Goal: Task Accomplishment & Management: Use online tool/utility

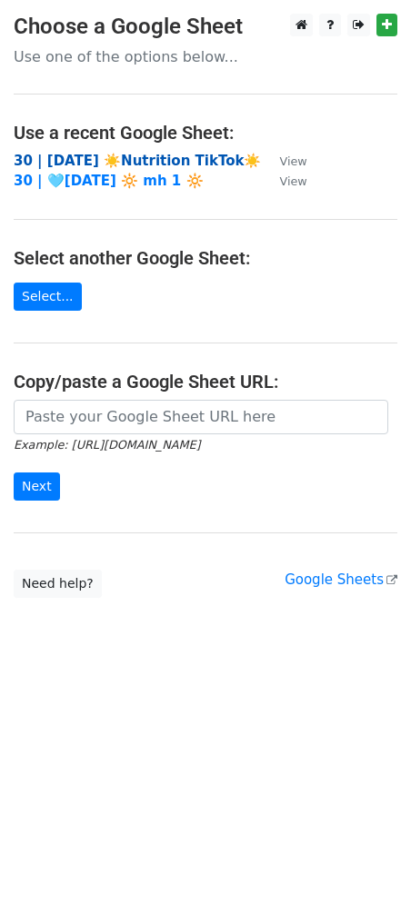
click at [149, 161] on strong "30 | AUG 1 ☀️Nutrition TikTok☀️" at bounding box center [137, 161] width 247 height 16
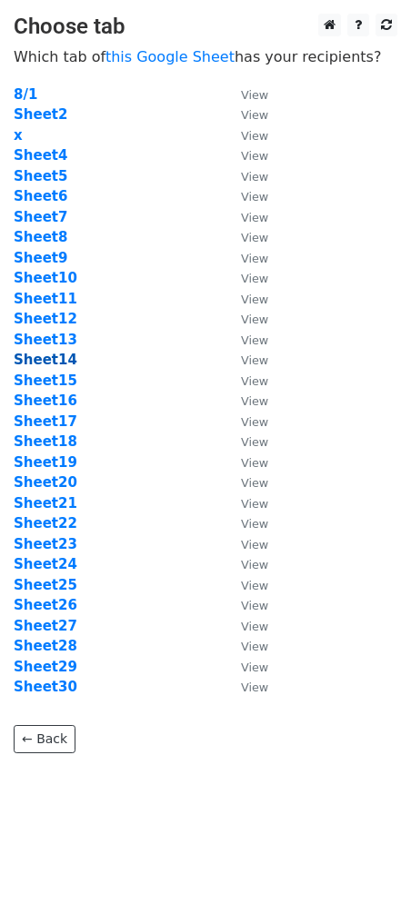
click at [42, 358] on strong "Sheet14" at bounding box center [46, 360] width 64 height 16
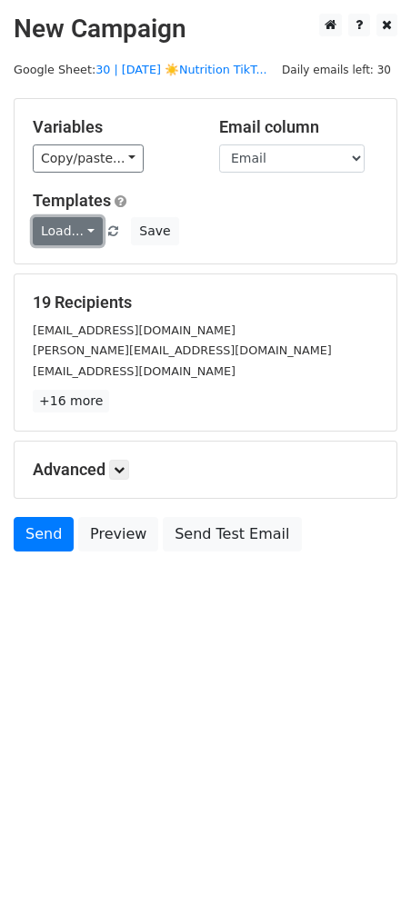
click at [43, 217] on link "Load..." at bounding box center [68, 231] width 70 height 28
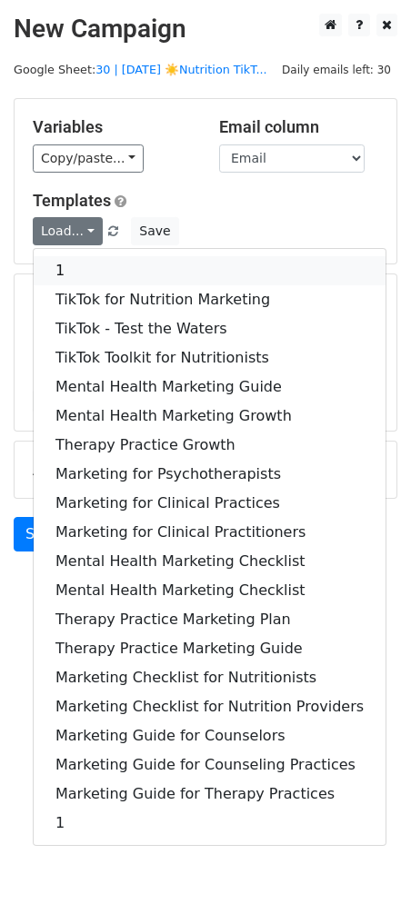
click at [126, 264] on link "1" at bounding box center [210, 270] width 352 height 29
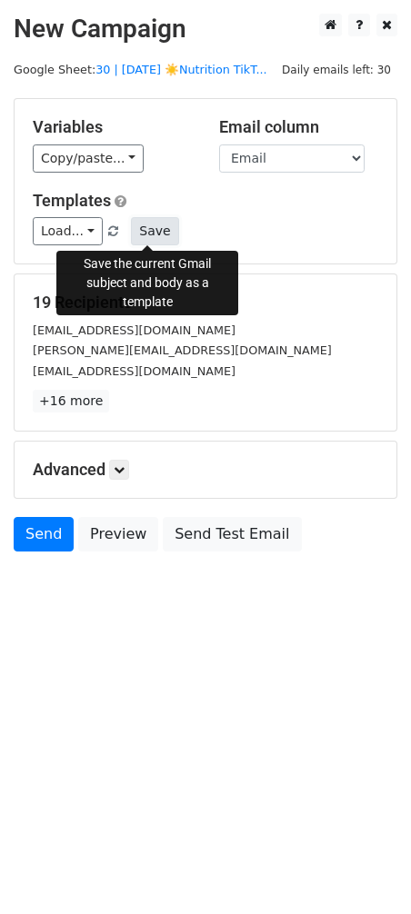
click at [152, 225] on button "Save" at bounding box center [154, 231] width 47 height 28
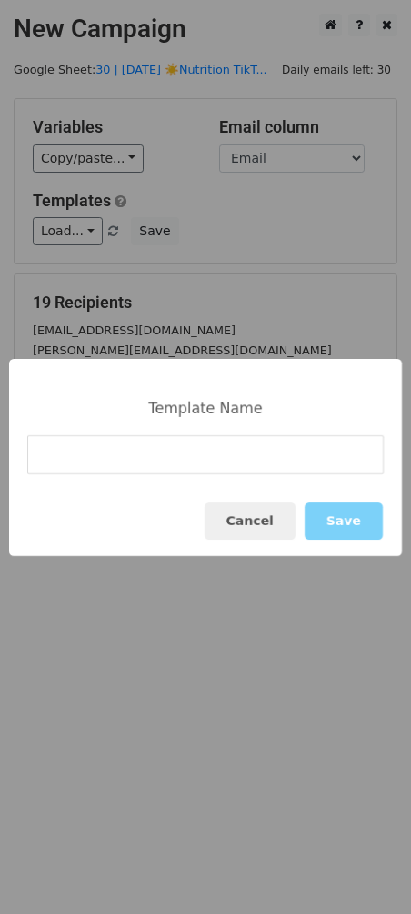
click at [192, 260] on div "Template Name Cancel Save" at bounding box center [205, 457] width 411 height 914
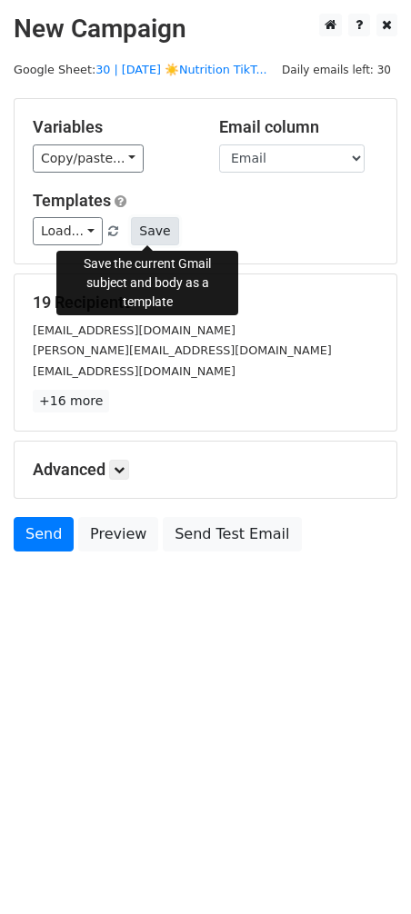
click at [155, 226] on button "Save" at bounding box center [154, 231] width 47 height 28
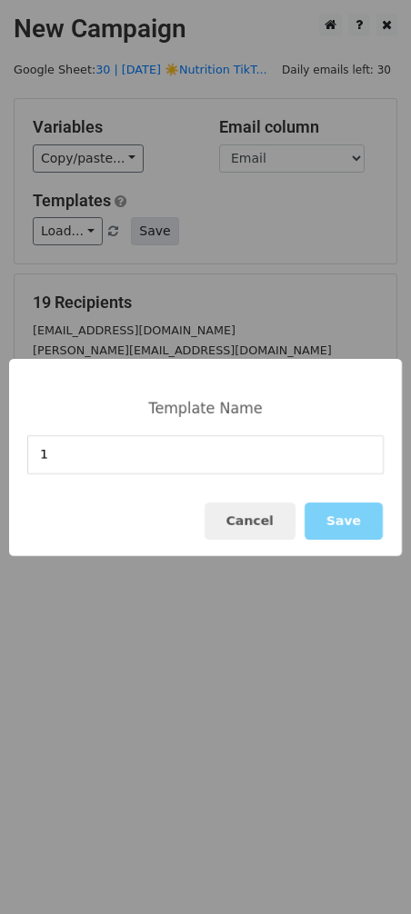
type input "1"
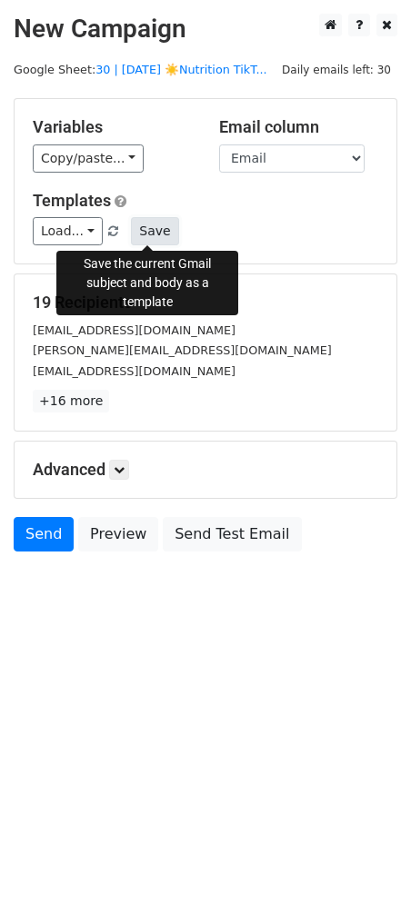
click at [153, 239] on button "Save" at bounding box center [154, 231] width 47 height 28
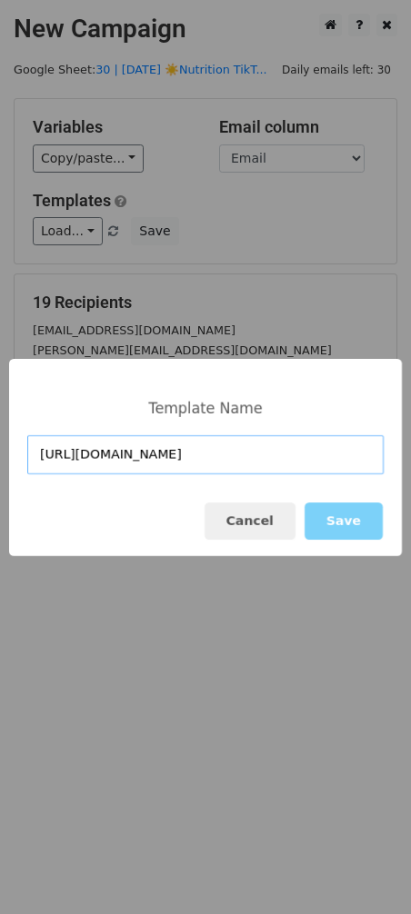
click at [265, 439] on input "https://docs.google.com/spreadsheets/d/1eegUDbrn1Y4CCPZKUNNBObjhR7OHSjn-RtvIJH6…" at bounding box center [205, 454] width 356 height 39
paste input "TikTok for Nutrition Marketing"
type input "TikTok for Nutrition Marketing"
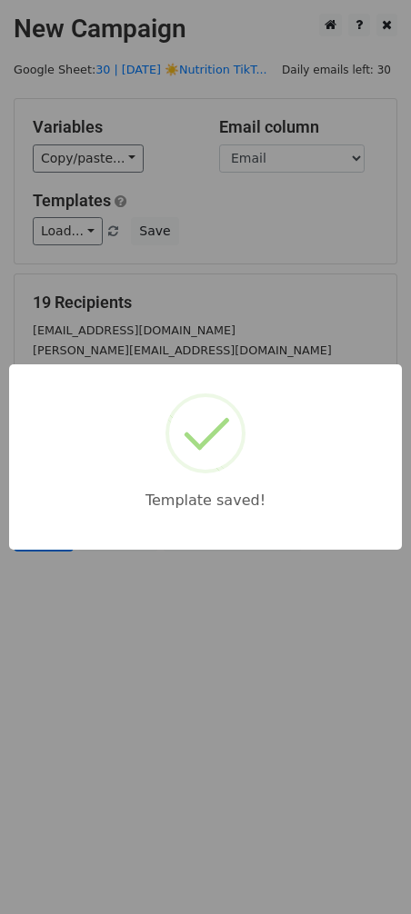
click at [138, 285] on div "Template saved!" at bounding box center [205, 457] width 411 height 914
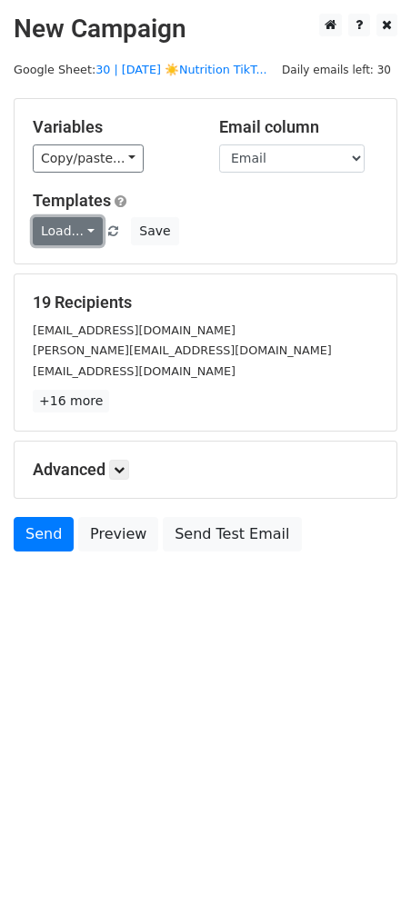
click at [72, 235] on link "Load..." at bounding box center [68, 231] width 70 height 28
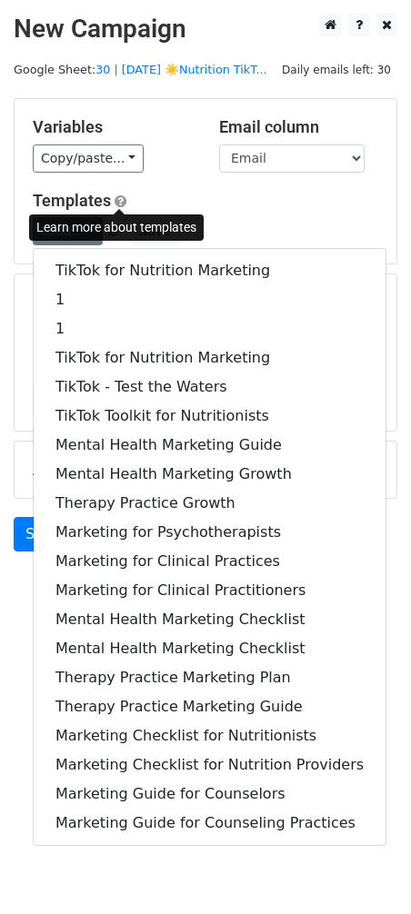
drag, startPoint x: 116, startPoint y: 203, endPoint x: 107, endPoint y: 211, distance: 12.2
click at [117, 203] on span at bounding box center [121, 202] width 12 height 14
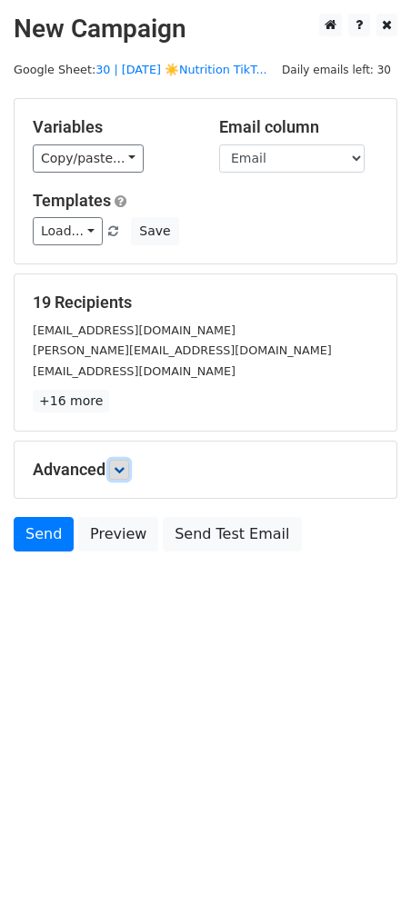
click at [123, 465] on icon at bounding box center [119, 470] width 11 height 11
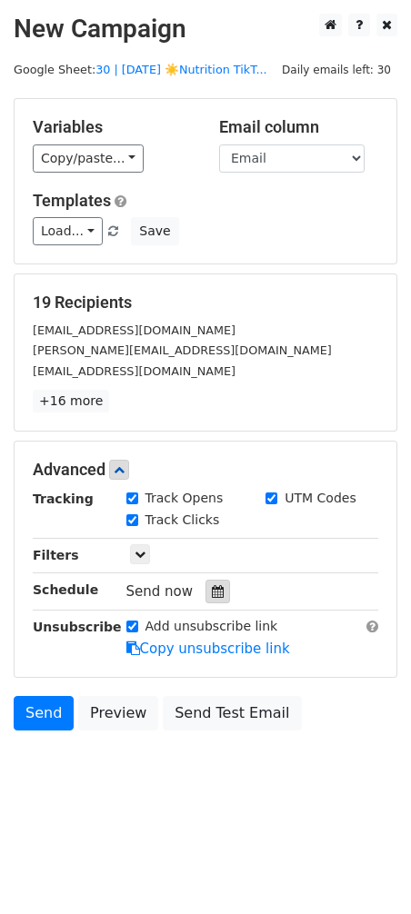
click at [205, 593] on div at bounding box center [217, 592] width 25 height 24
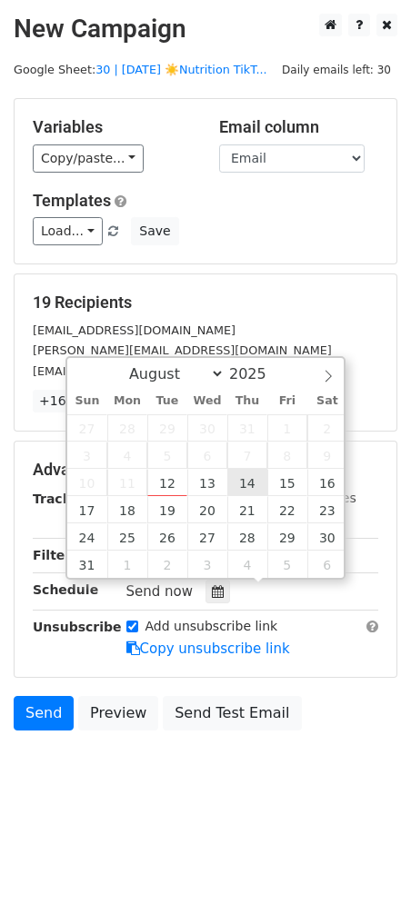
type input "2025-08-14 12:00"
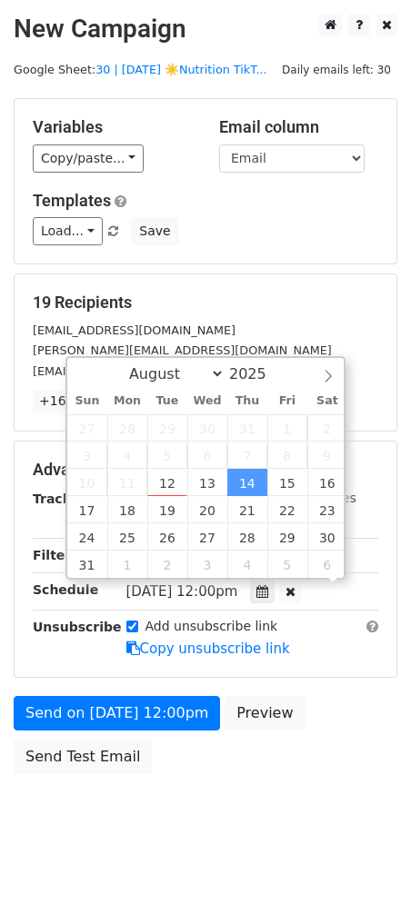
drag, startPoint x: 254, startPoint y: 482, endPoint x: 180, endPoint y: 604, distance: 142.3
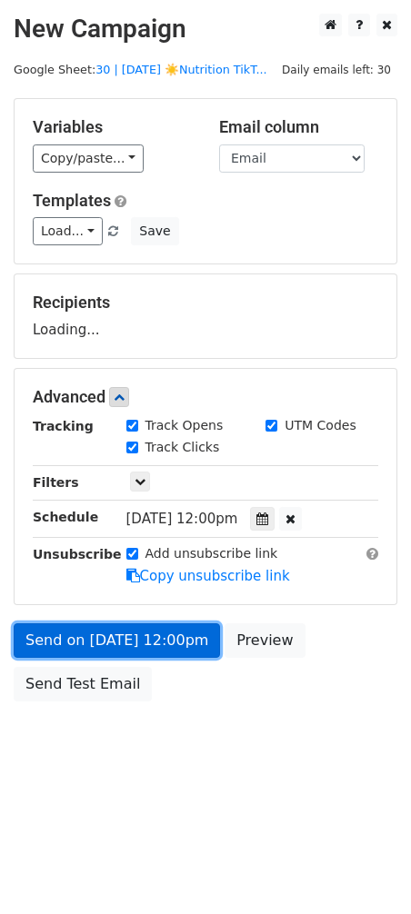
click at [151, 643] on link "Send on Aug 14 at 12:00pm" at bounding box center [117, 641] width 206 height 35
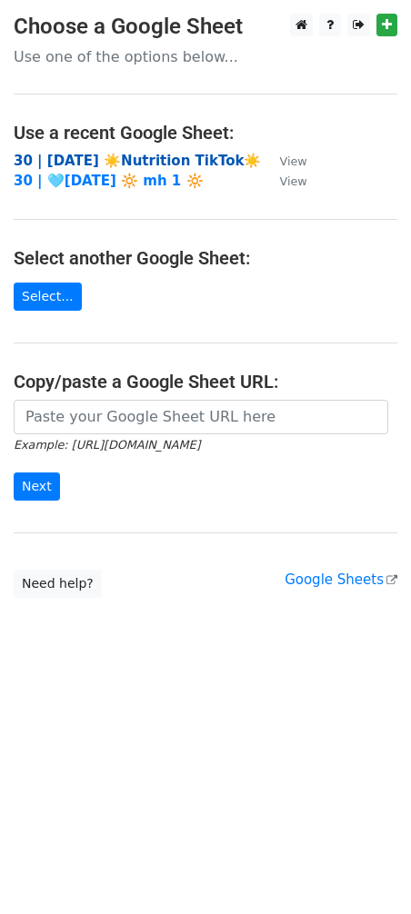
click at [75, 155] on strong "30 | AUG 1 ☀️Nutrition TikTok☀️" at bounding box center [137, 161] width 247 height 16
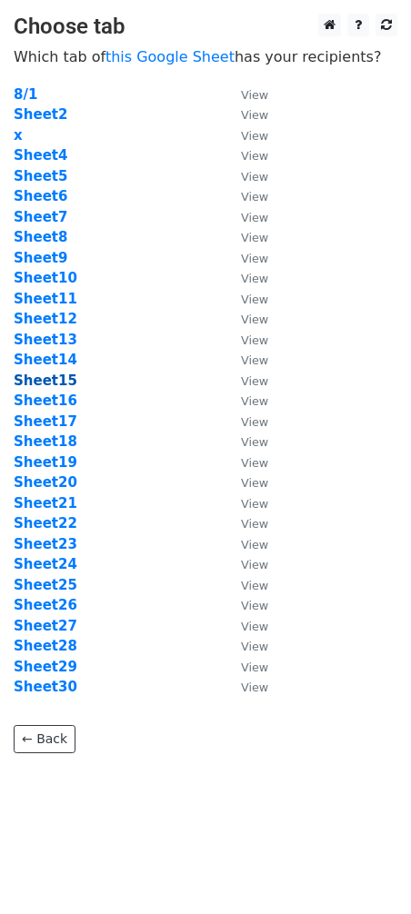
click at [33, 384] on strong "Sheet15" at bounding box center [46, 381] width 64 height 16
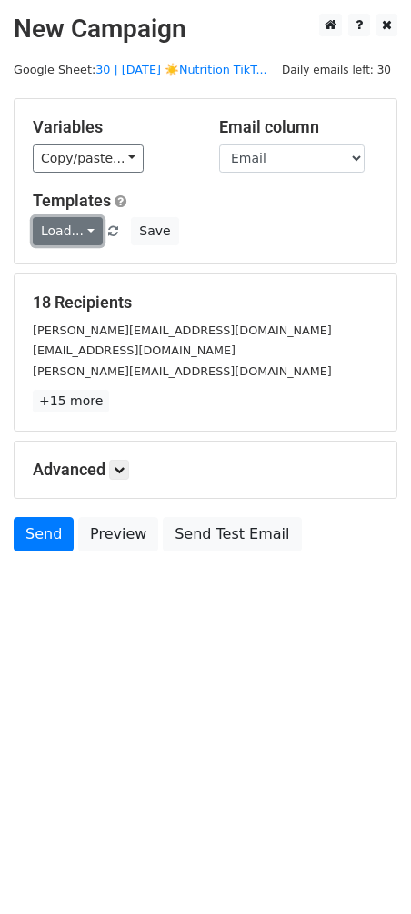
click at [73, 232] on link "Load..." at bounding box center [68, 231] width 70 height 28
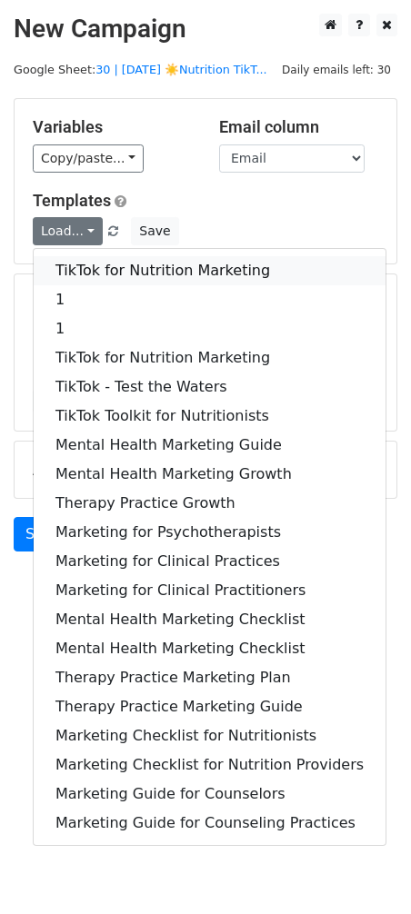
click at [114, 266] on link "TikTok for Nutrition Marketing" at bounding box center [210, 270] width 352 height 29
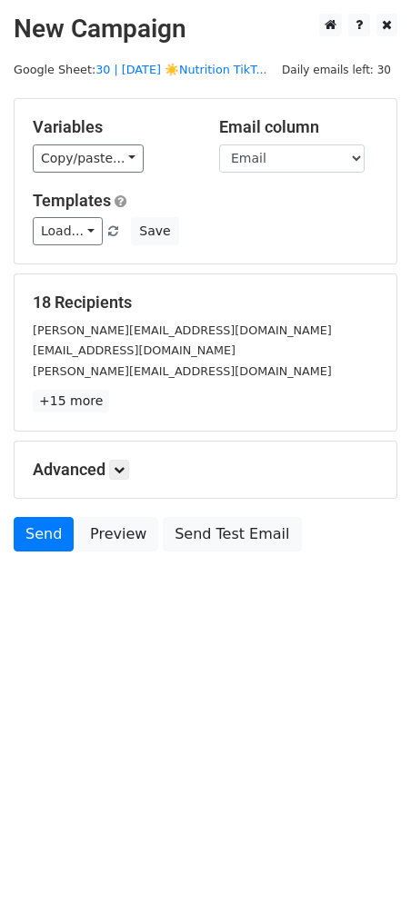
click at [133, 460] on h5 "Advanced" at bounding box center [205, 470] width 345 height 20
click at [123, 465] on icon at bounding box center [119, 470] width 11 height 11
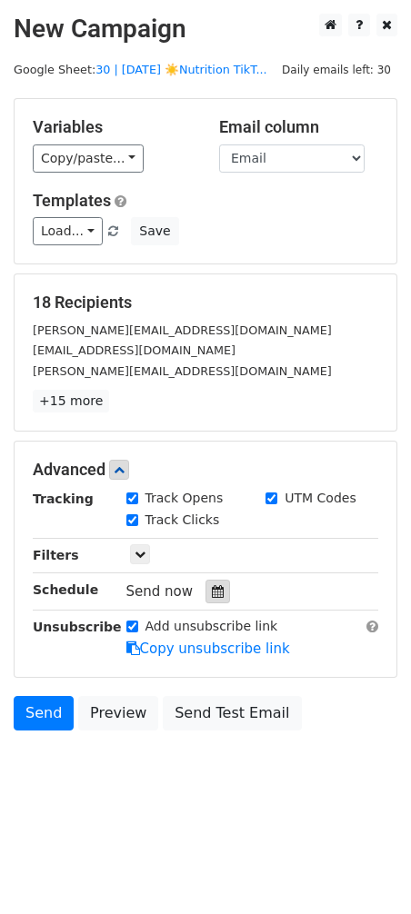
click at [212, 590] on icon at bounding box center [218, 591] width 12 height 13
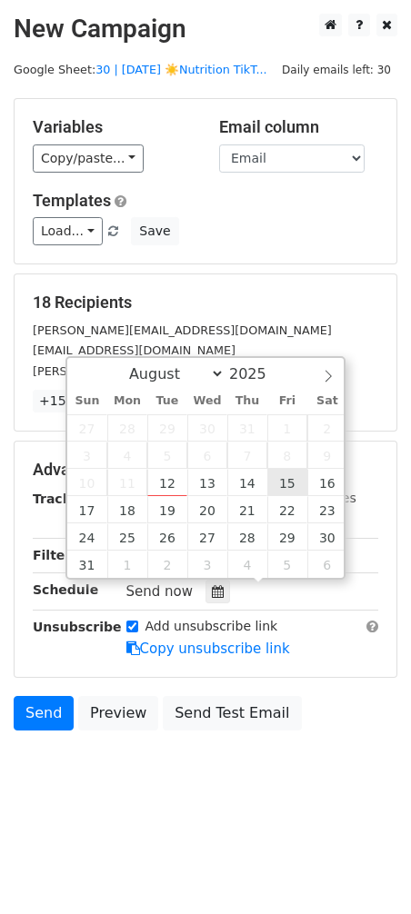
type input "2025-08-15 12:00"
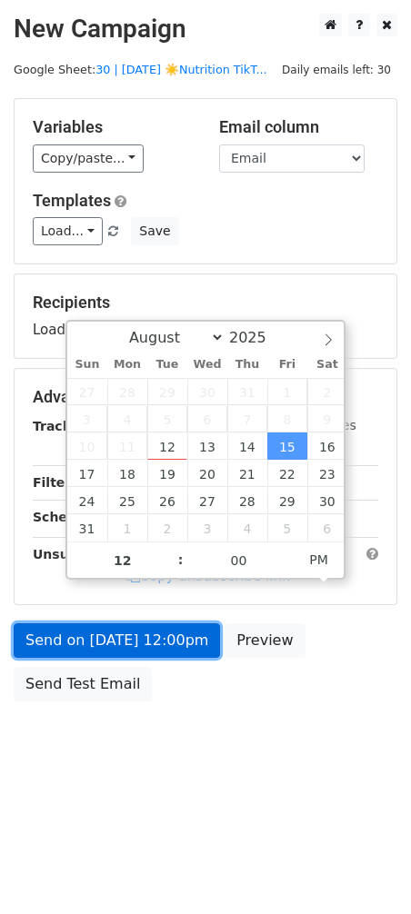
click at [170, 649] on link "Send on Aug 15 at 12:00pm" at bounding box center [117, 641] width 206 height 35
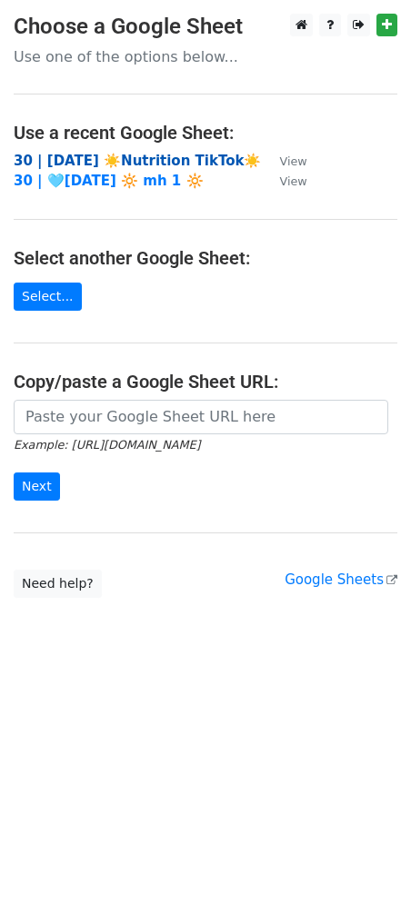
click at [117, 157] on strong "30 | AUG 1 ☀️Nutrition TikTok☀️" at bounding box center [137, 161] width 247 height 16
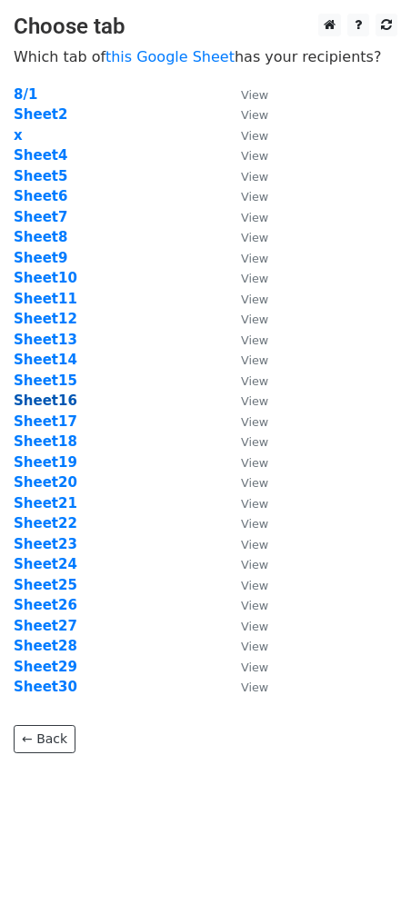
click at [55, 393] on strong "Sheet16" at bounding box center [46, 401] width 64 height 16
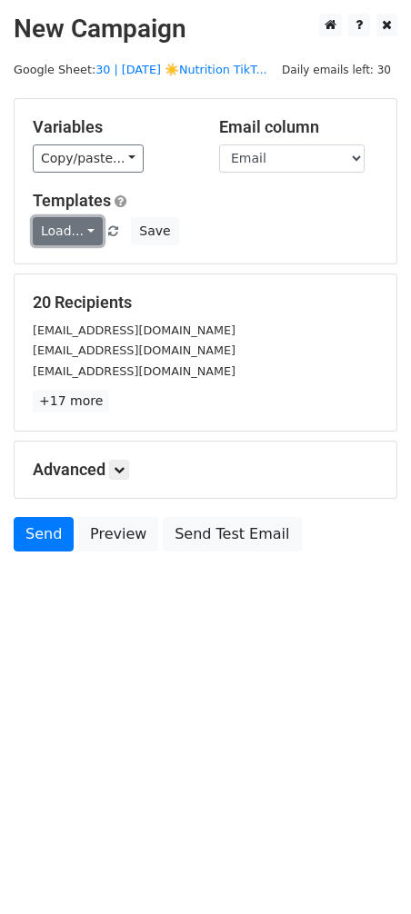
click at [65, 225] on link "Load..." at bounding box center [68, 231] width 70 height 28
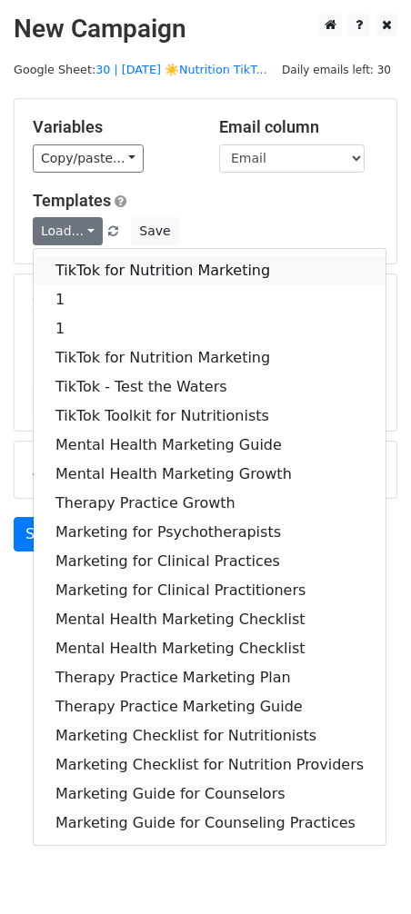
click at [65, 266] on link "TikTok for Nutrition Marketing" at bounding box center [210, 270] width 352 height 29
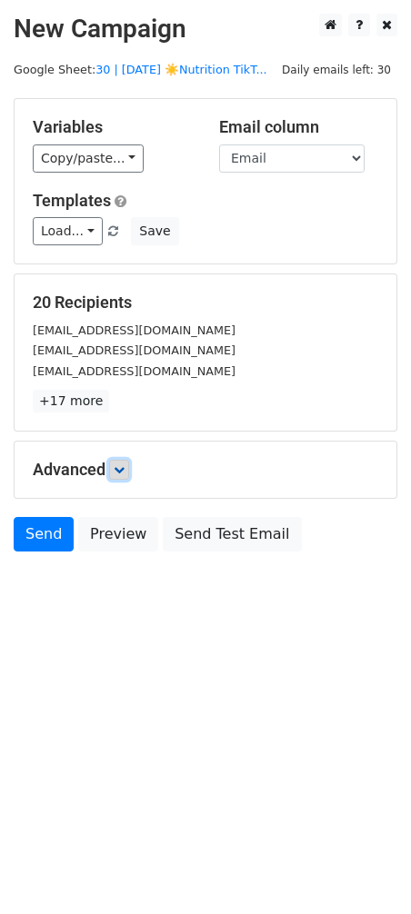
click at [115, 475] on link at bounding box center [119, 470] width 20 height 20
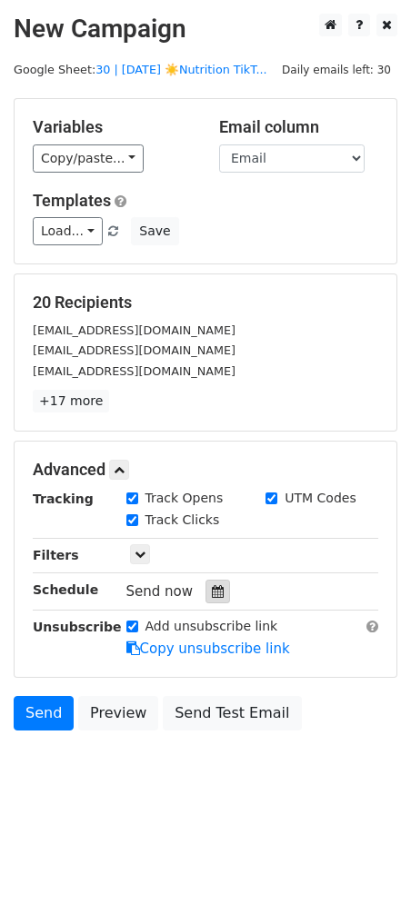
click at [212, 591] on icon at bounding box center [218, 591] width 12 height 13
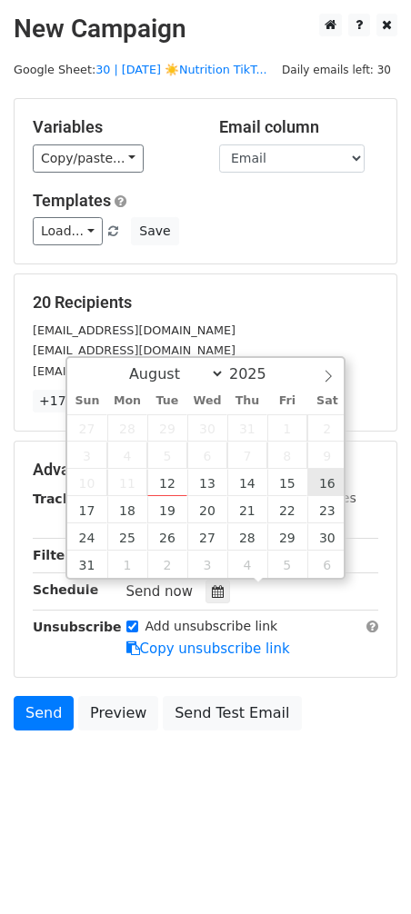
type input "2025-08-16 12:00"
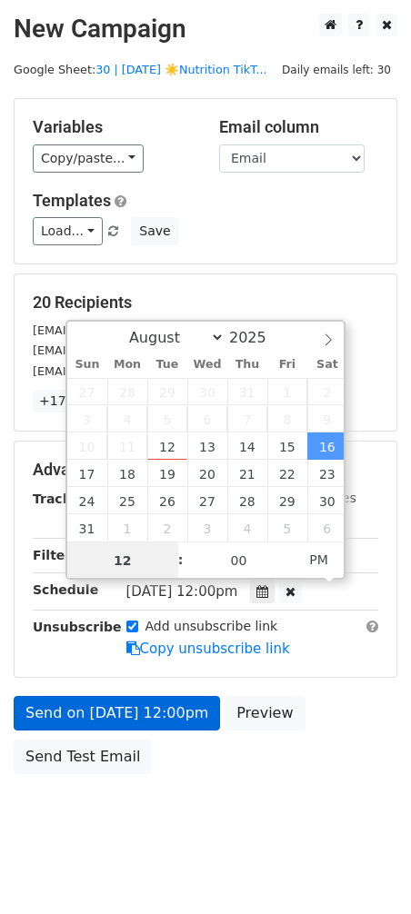
type input "1"
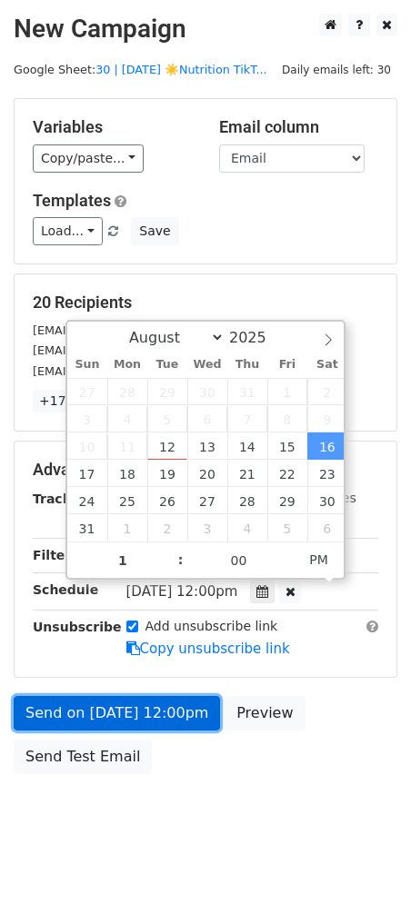
type input "2025-08-16 13:00"
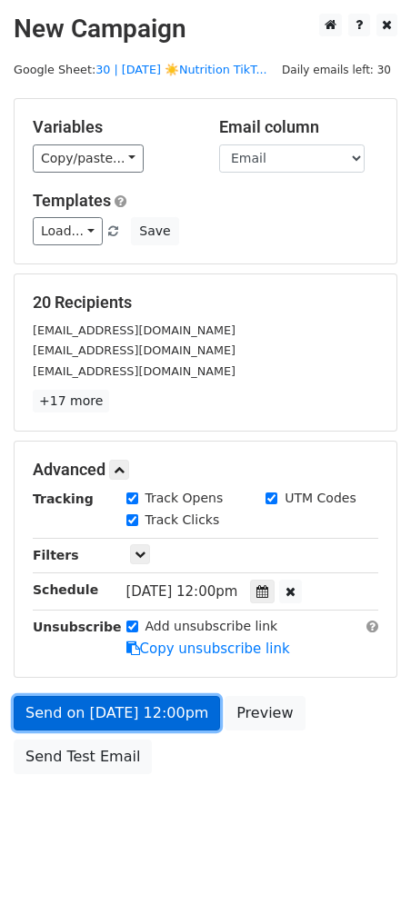
click at [178, 711] on link "Send on Aug 16 at 12:00pm" at bounding box center [117, 713] width 206 height 35
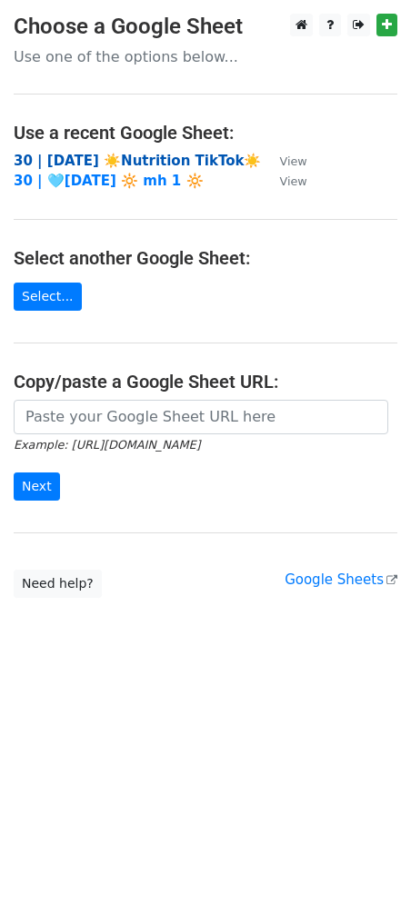
click at [91, 155] on strong "30 | [DATE] ☀️Nutrition TikTok☀️" at bounding box center [137, 161] width 247 height 16
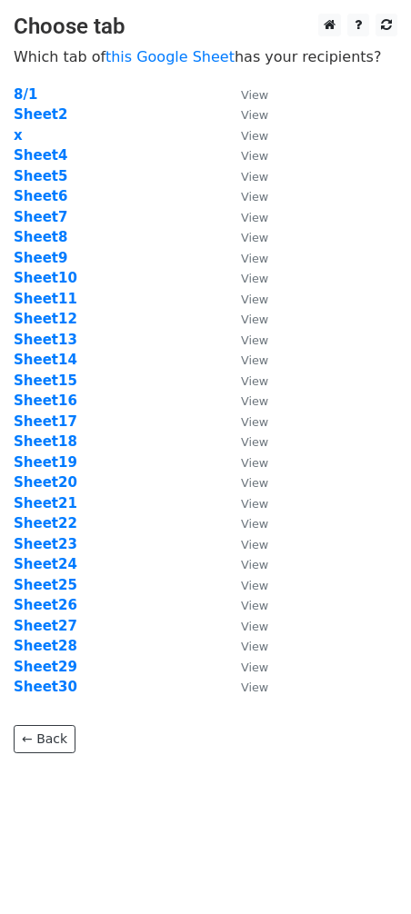
click at [46, 429] on td "Sheet17" at bounding box center [118, 422] width 209 height 21
click at [15, 418] on strong "Sheet17" at bounding box center [46, 422] width 64 height 16
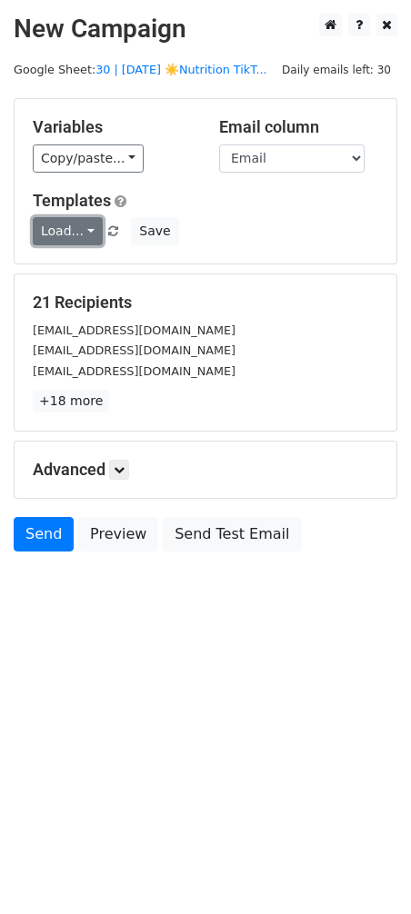
click at [75, 228] on link "Load..." at bounding box center [68, 231] width 70 height 28
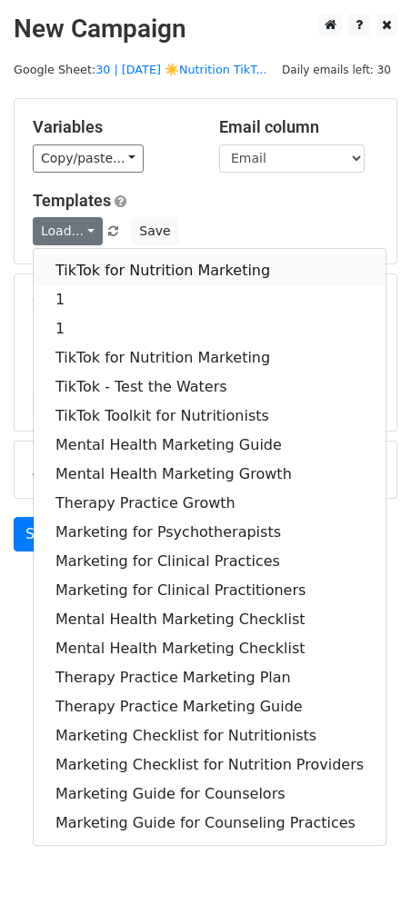
click at [76, 263] on link "TikTok for Nutrition Marketing" at bounding box center [210, 270] width 352 height 29
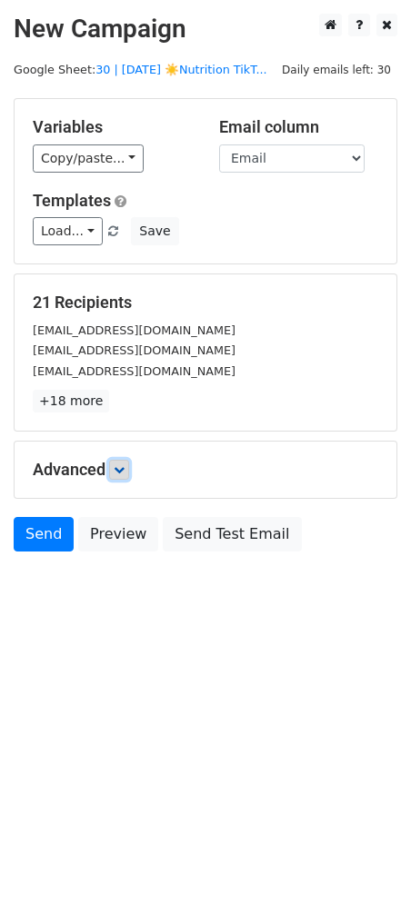
click at [120, 475] on link at bounding box center [119, 470] width 20 height 20
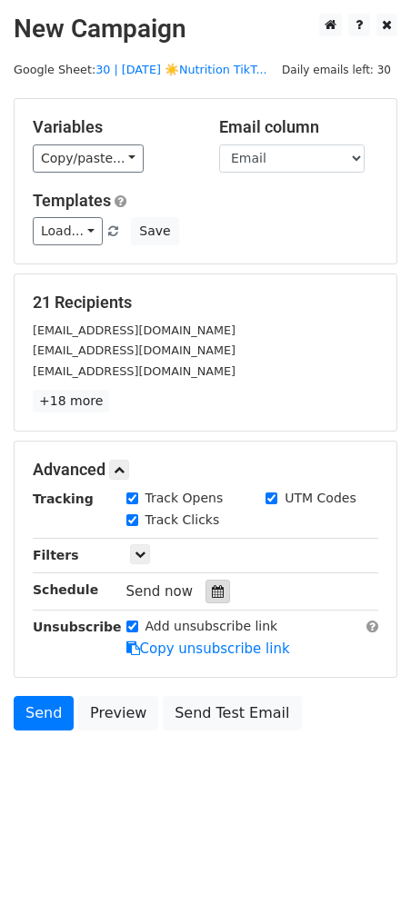
click at [212, 590] on icon at bounding box center [218, 591] width 12 height 13
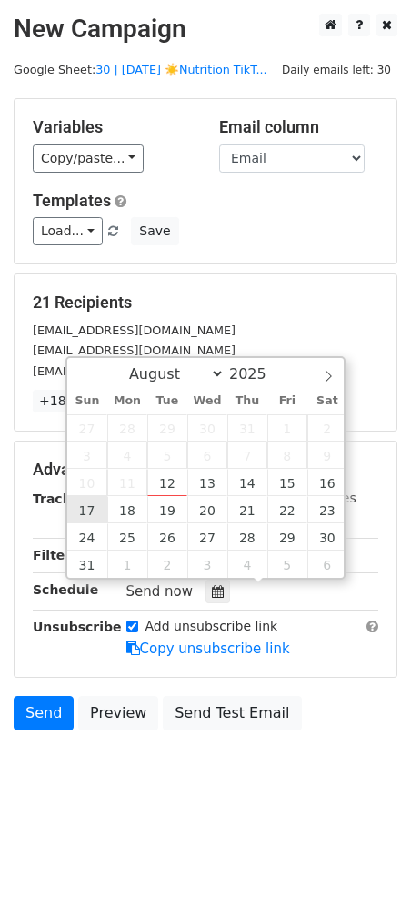
type input "2025-08-17 12:00"
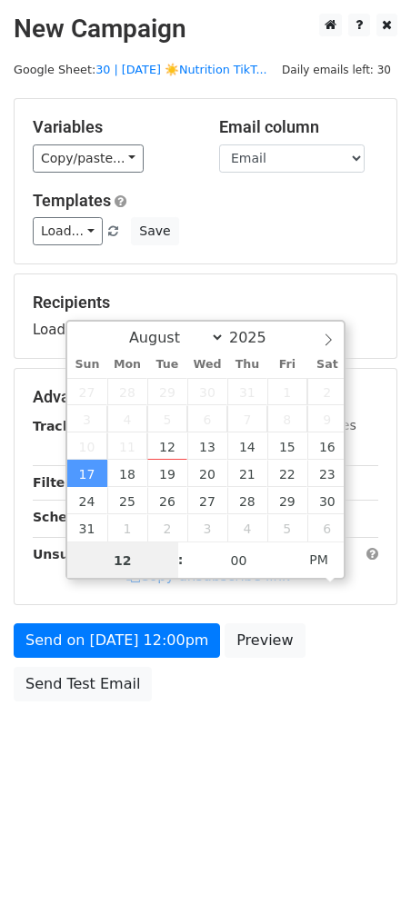
type input "2"
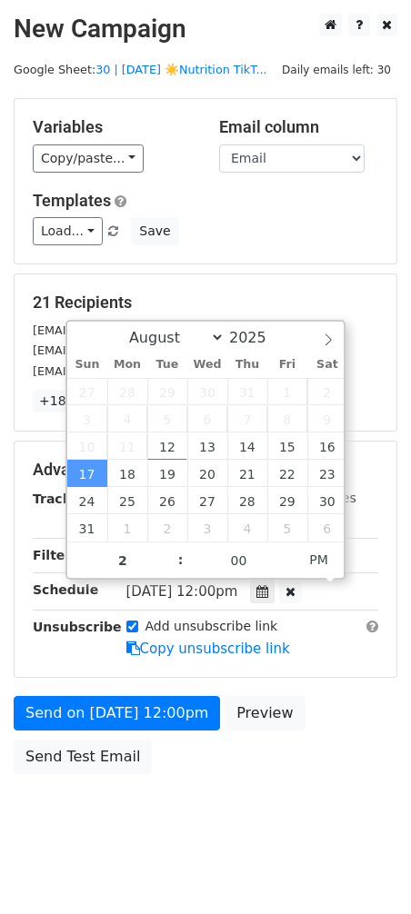
type input "2025-08-17 14:00"
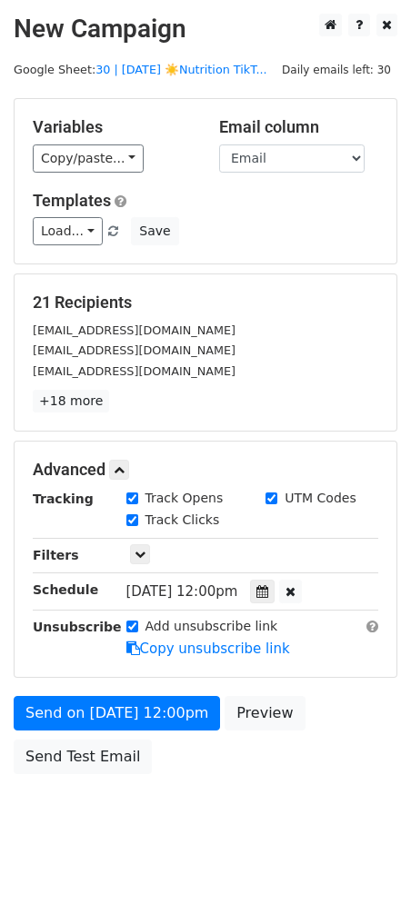
click at [68, 683] on form "Variables Copy/paste... {{Name}} {{Email}} Email column Name Email Templates Lo…" at bounding box center [206, 440] width 384 height 685
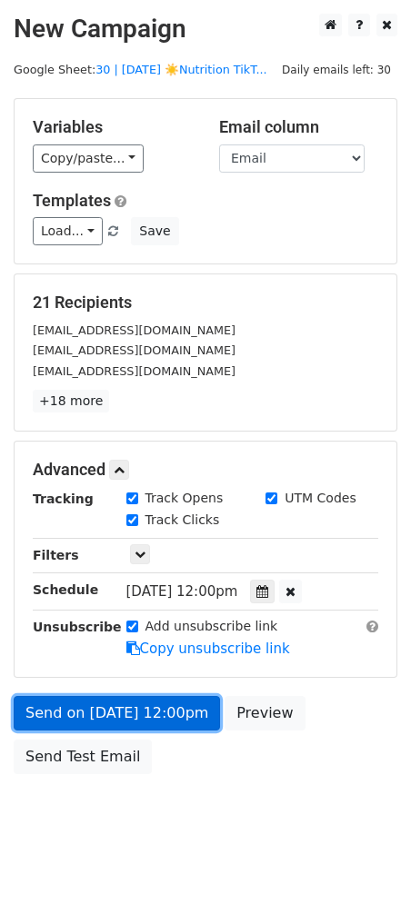
click at [67, 699] on div "Send on Aug 17 at 12:00pm Preview Send Test Email" at bounding box center [205, 739] width 411 height 87
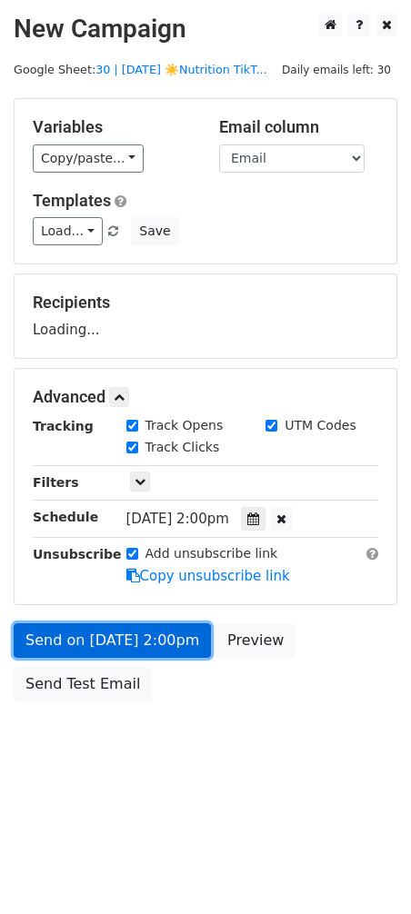
click at [83, 644] on link "Send on Aug 17 at 2:00pm" at bounding box center [112, 641] width 197 height 35
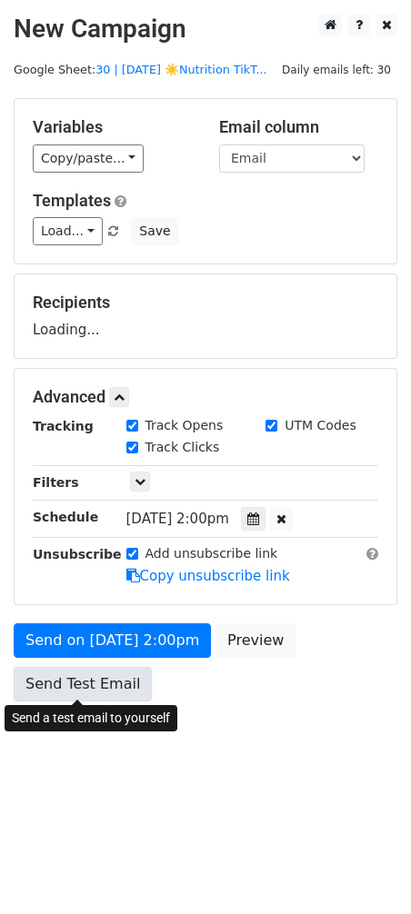
click at [82, 689] on link "Send Test Email" at bounding box center [83, 684] width 138 height 35
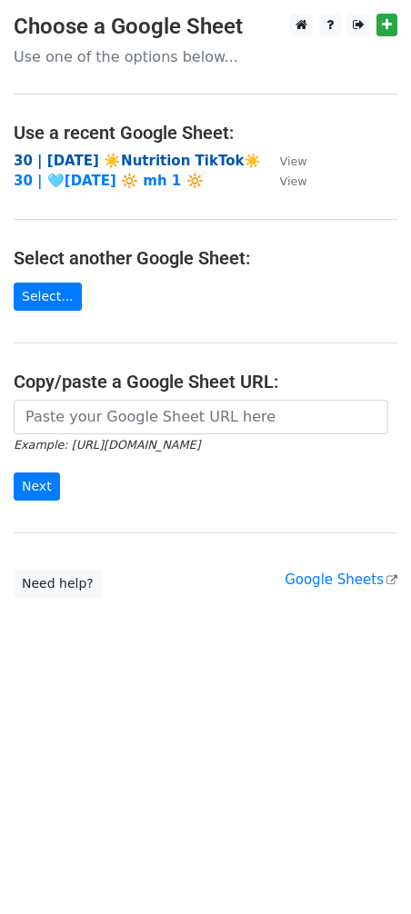
click at [135, 161] on strong "30 | [DATE] ☀️Nutrition TikTok☀️" at bounding box center [137, 161] width 247 height 16
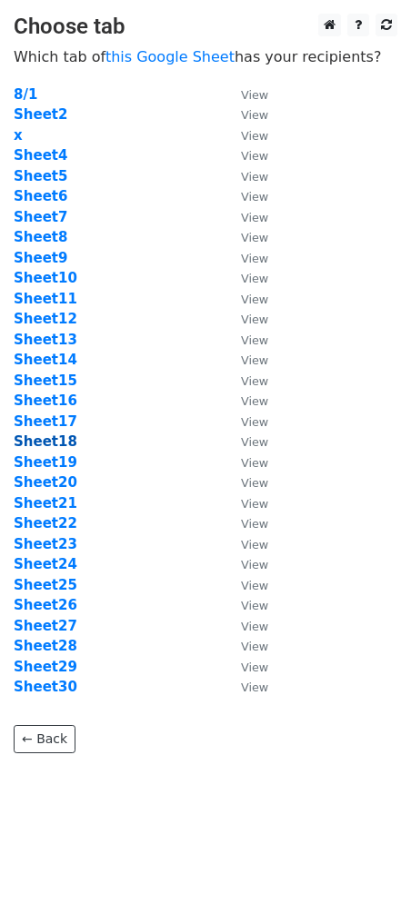
click at [49, 435] on strong "Sheet18" at bounding box center [46, 442] width 64 height 16
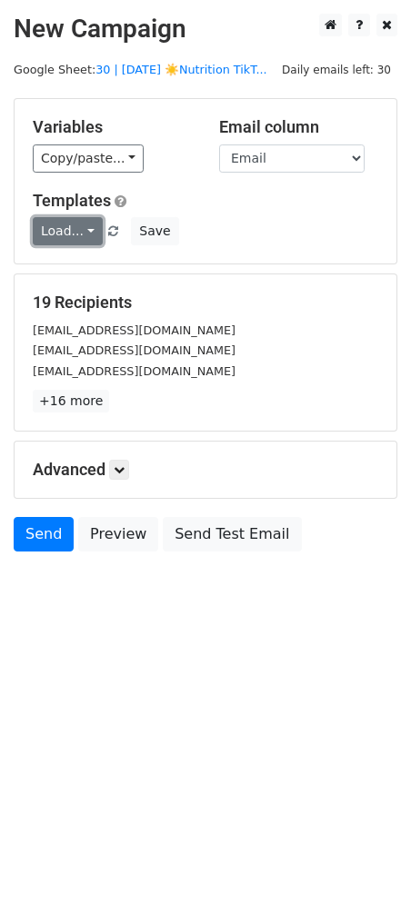
click at [68, 225] on link "Load..." at bounding box center [68, 231] width 70 height 28
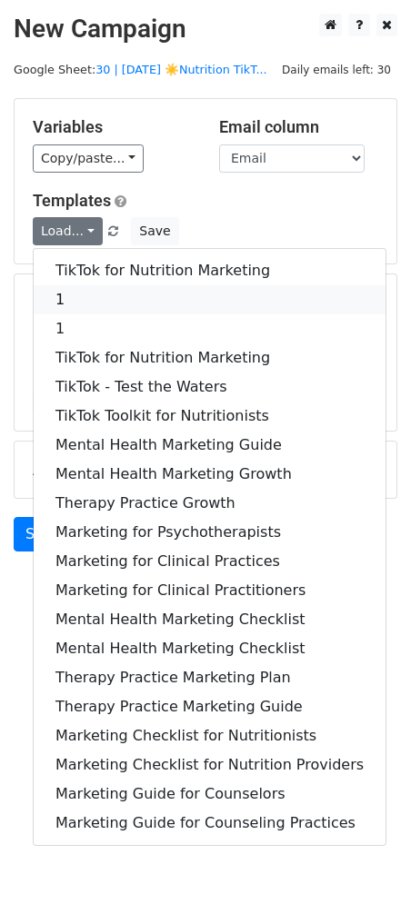
click at [81, 295] on link "1" at bounding box center [210, 299] width 352 height 29
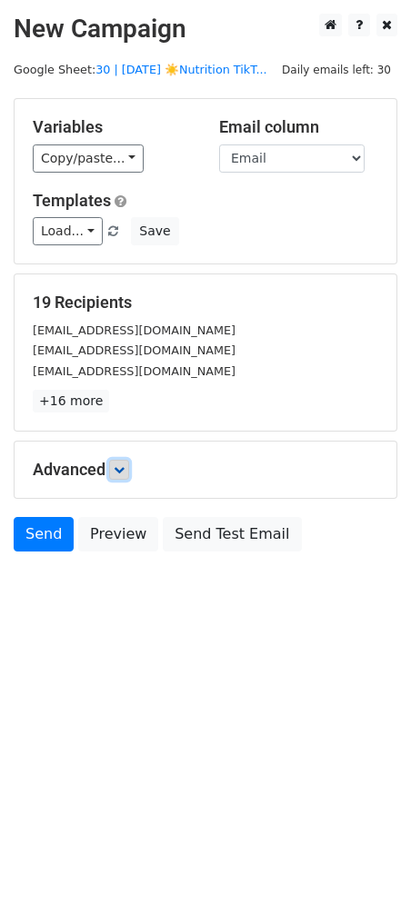
click at [117, 467] on icon at bounding box center [119, 470] width 11 height 11
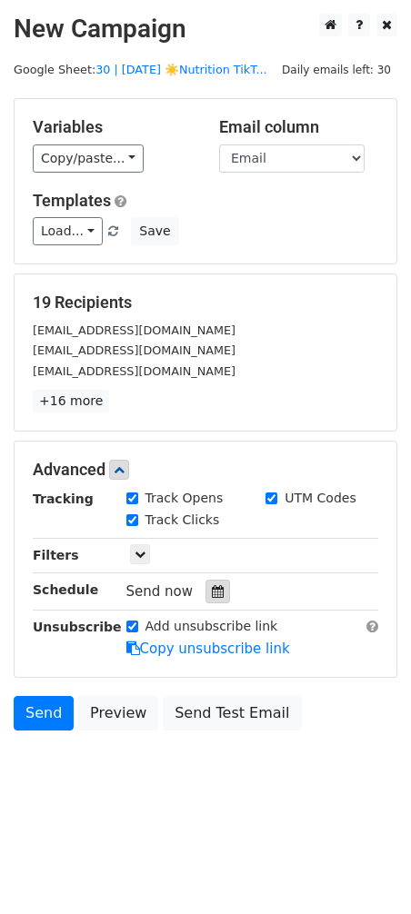
click at [212, 589] on icon at bounding box center [218, 591] width 12 height 13
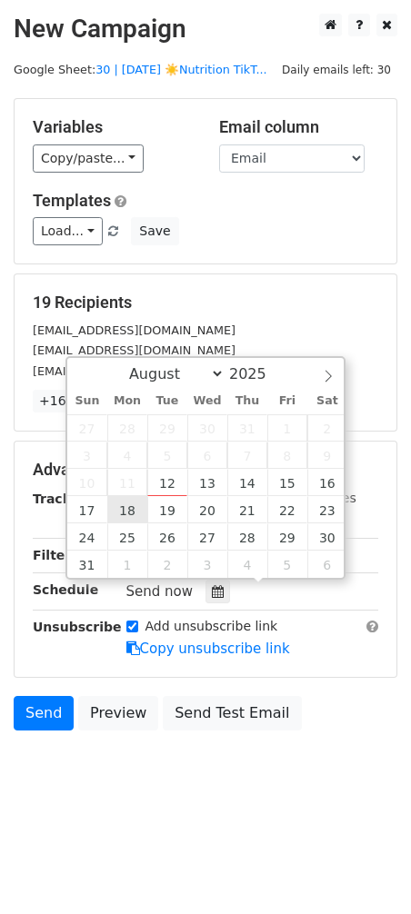
type input "2025-08-18 12:00"
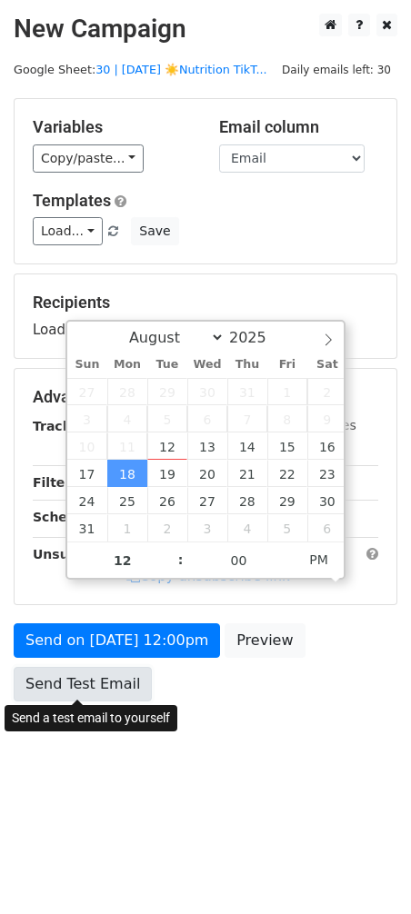
click at [75, 686] on link "Send Test Email" at bounding box center [83, 684] width 138 height 35
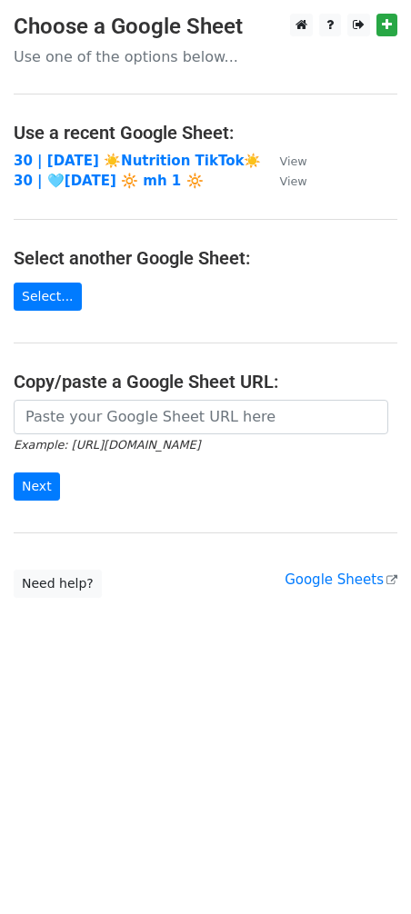
click at [100, 151] on td "30 | [DATE] ☀️Nutrition TikTok☀️" at bounding box center [137, 161] width 247 height 21
click at [99, 154] on strong "30 | [DATE] ☀️Nutrition TikTok☀️" at bounding box center [137, 161] width 247 height 16
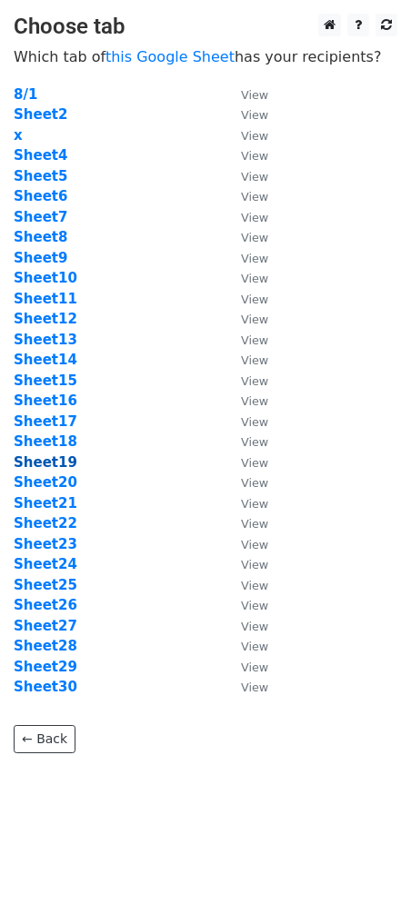
click at [49, 457] on strong "Sheet19" at bounding box center [46, 463] width 64 height 16
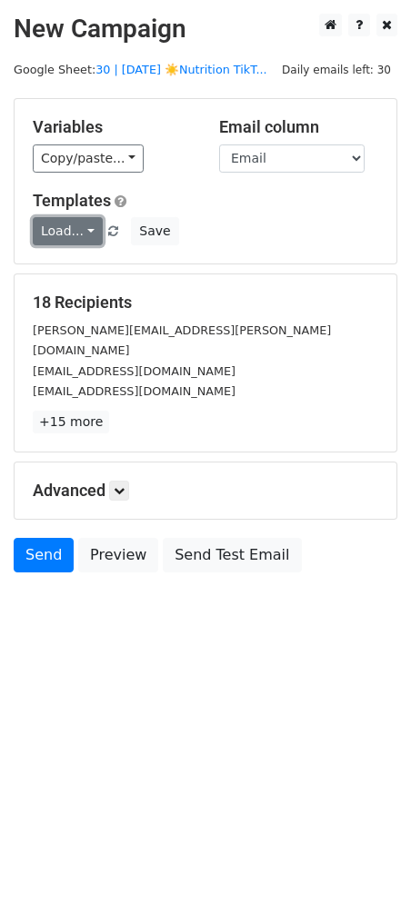
click at [75, 218] on link "Load..." at bounding box center [68, 231] width 70 height 28
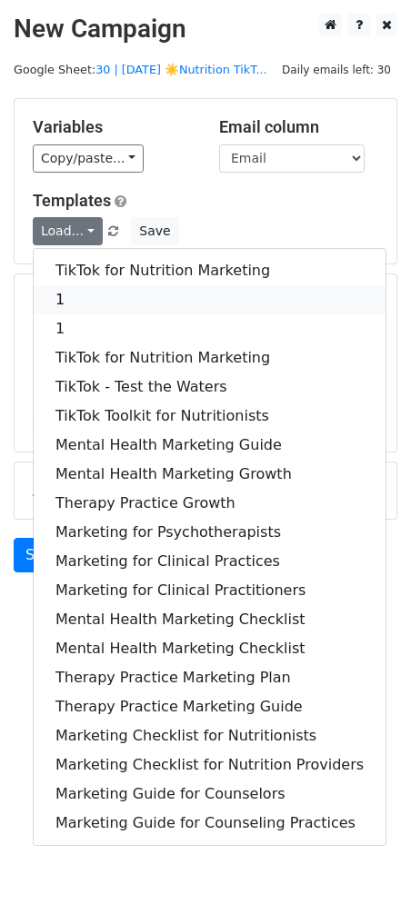
click at [80, 303] on link "1" at bounding box center [210, 299] width 352 height 29
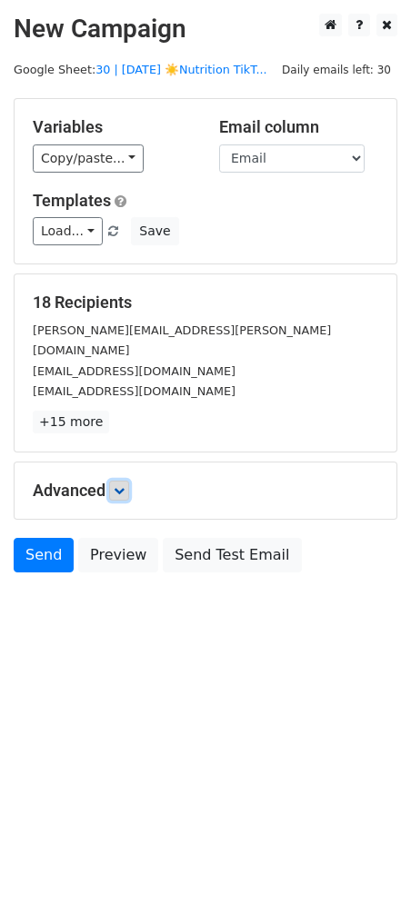
click at [122, 485] on icon at bounding box center [119, 490] width 11 height 11
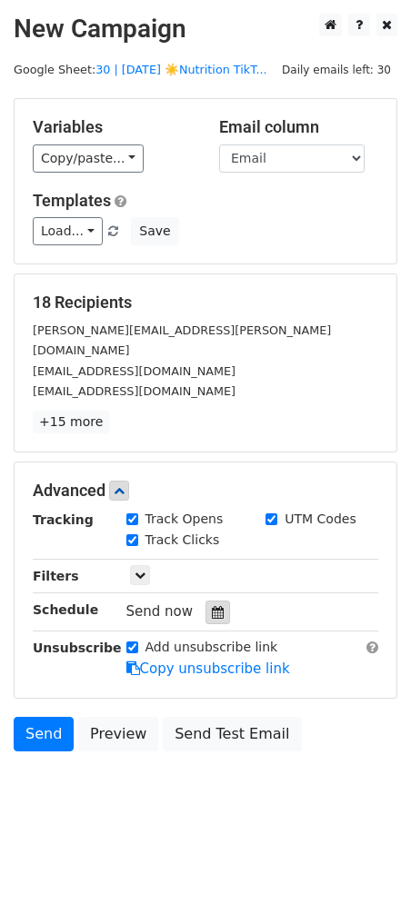
click at [212, 606] on icon at bounding box center [218, 612] width 12 height 13
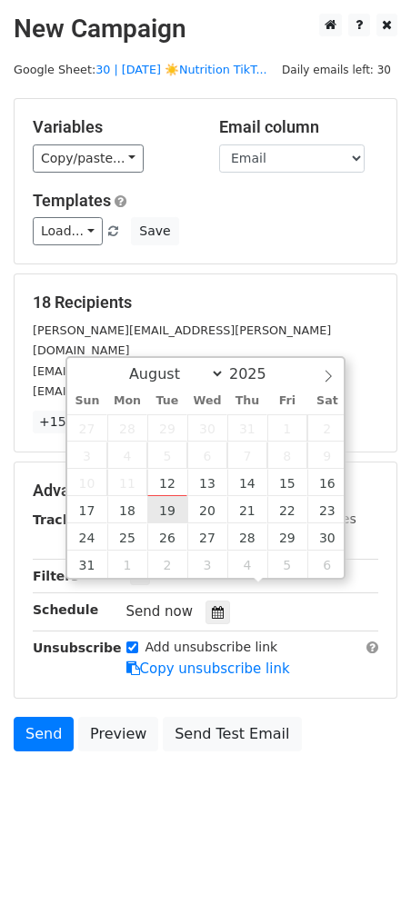
type input "2025-08-19 12:00"
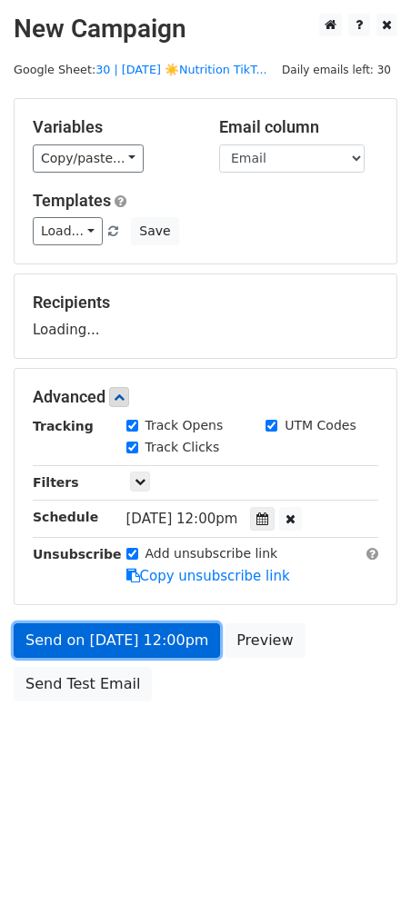
click at [85, 652] on link "Send on Aug 19 at 12:00pm" at bounding box center [117, 641] width 206 height 35
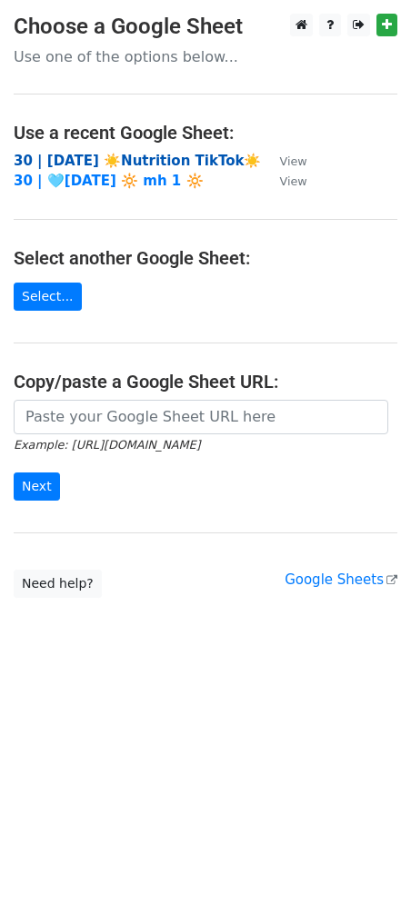
click at [155, 160] on strong "30 | AUG 1 ☀️Nutrition TikTok☀️" at bounding box center [137, 161] width 247 height 16
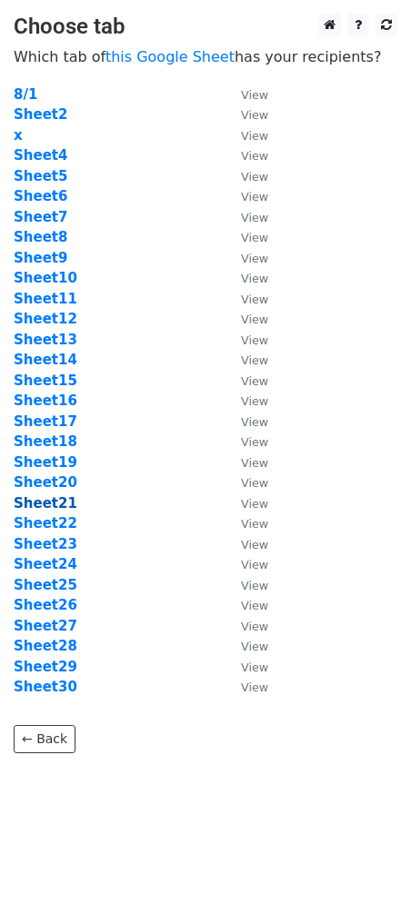
click at [56, 507] on strong "Sheet21" at bounding box center [46, 503] width 64 height 16
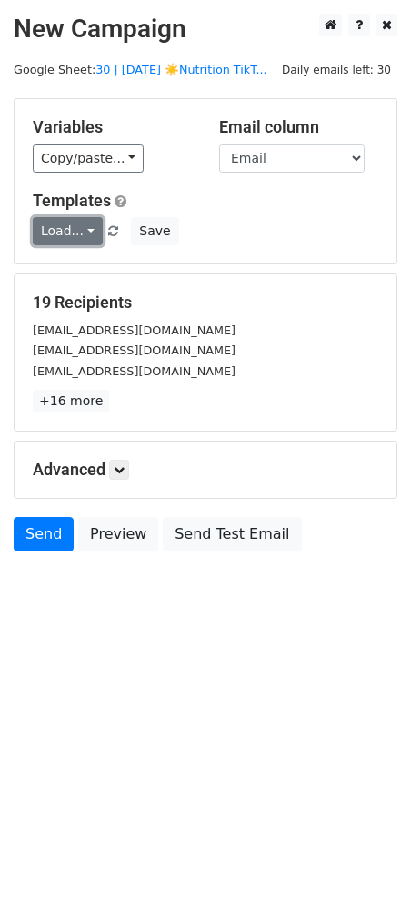
click at [64, 235] on link "Load..." at bounding box center [68, 231] width 70 height 28
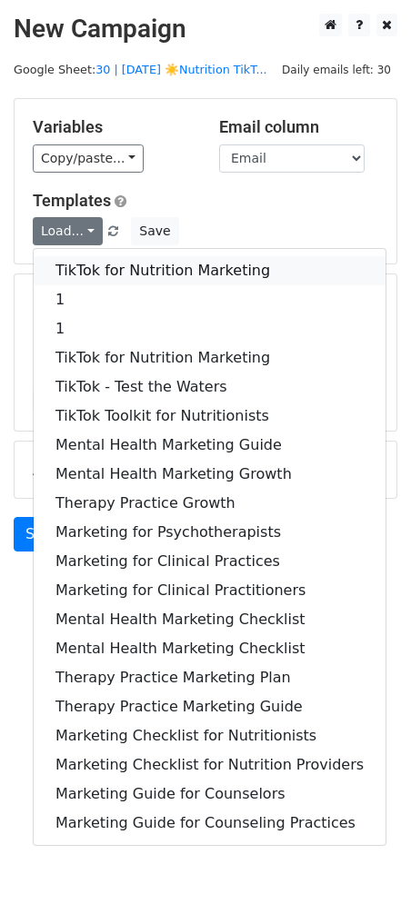
click at [66, 264] on link "TikTok for Nutrition Marketing" at bounding box center [210, 270] width 352 height 29
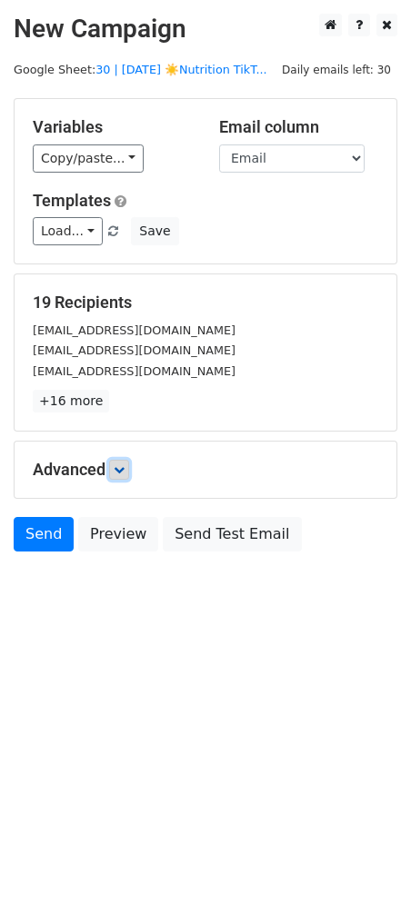
click at [125, 471] on icon at bounding box center [119, 470] width 11 height 11
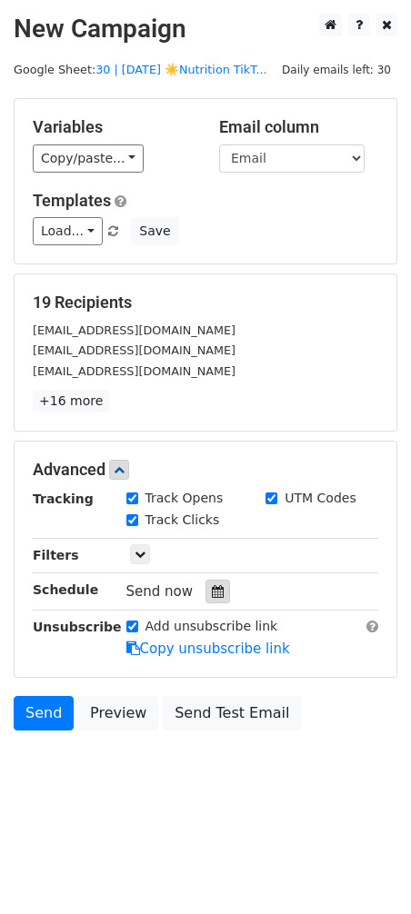
click at [209, 583] on div at bounding box center [217, 592] width 25 height 24
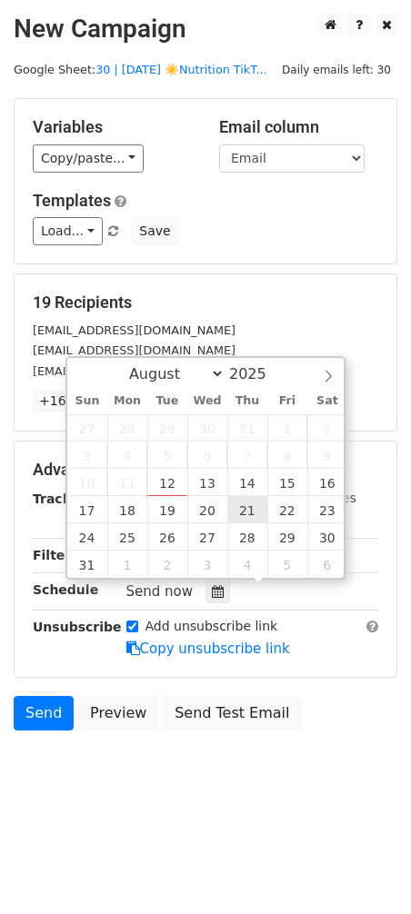
type input "2025-08-21 12:00"
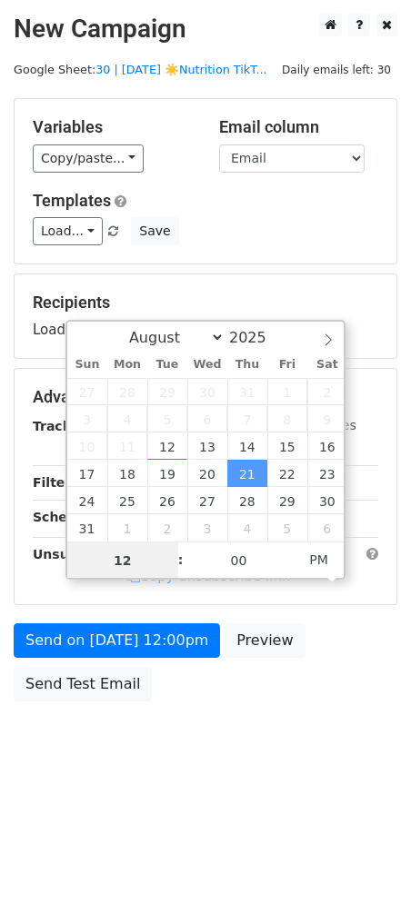
type input "1"
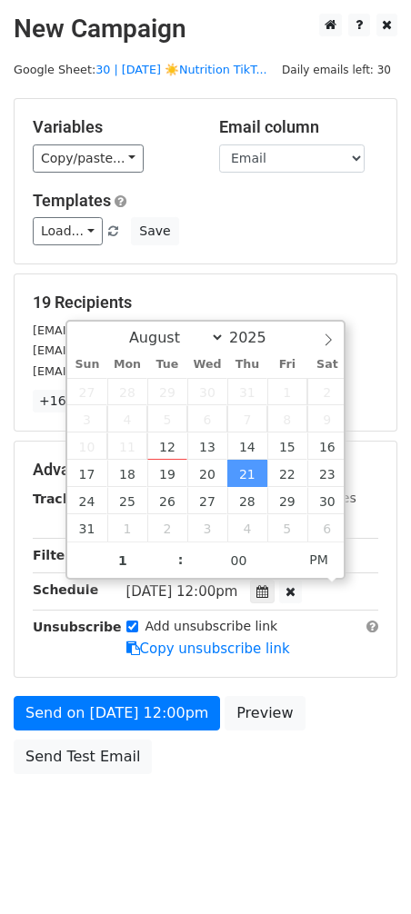
type input "2025-08-21 13:00"
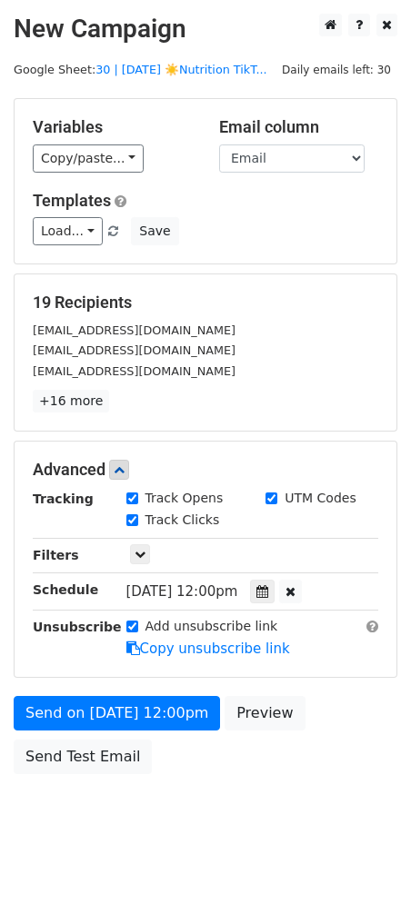
click at [65, 694] on form "Variables Copy/paste... {{Name}} {{Email}} Email column Name Email Templates Lo…" at bounding box center [206, 440] width 384 height 685
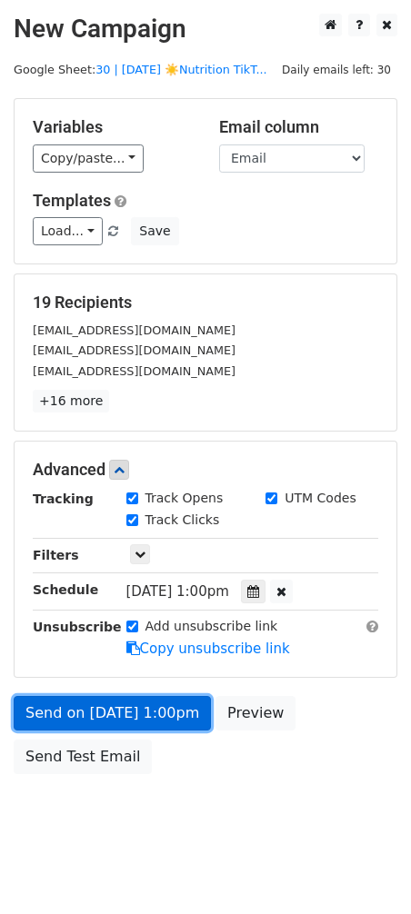
click at [65, 708] on div "Send on Aug 21 at 1:00pm Preview Send Test Email" at bounding box center [205, 739] width 411 height 87
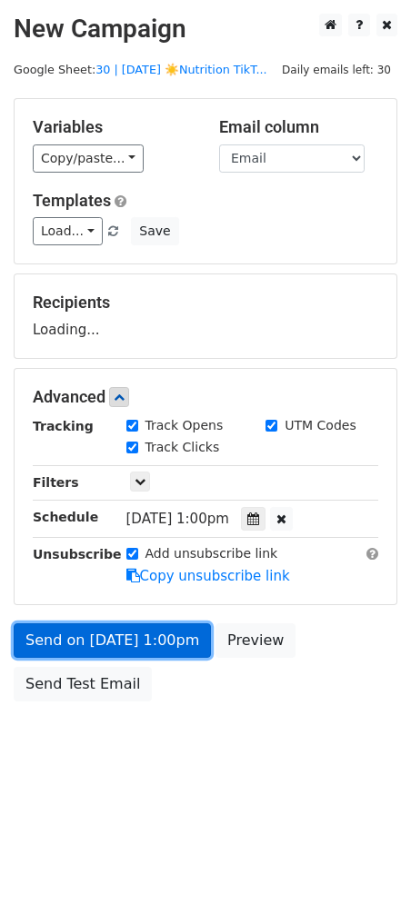
click at [31, 635] on link "Send on Aug 21 at 1:00pm" at bounding box center [112, 641] width 197 height 35
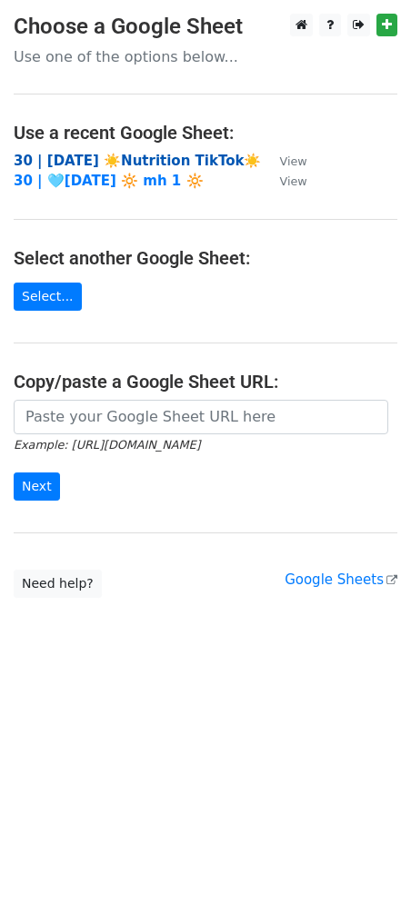
click at [171, 158] on strong "30 | AUG 1 ☀️Nutrition TikTok☀️" at bounding box center [137, 161] width 247 height 16
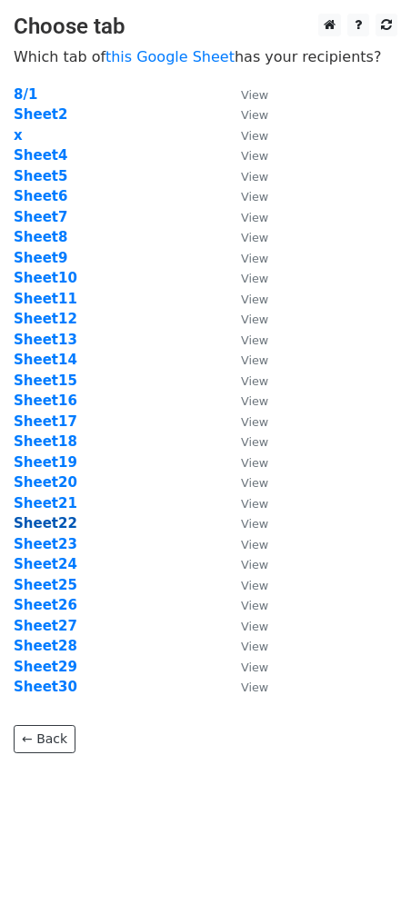
click at [59, 523] on strong "Sheet22" at bounding box center [46, 523] width 64 height 16
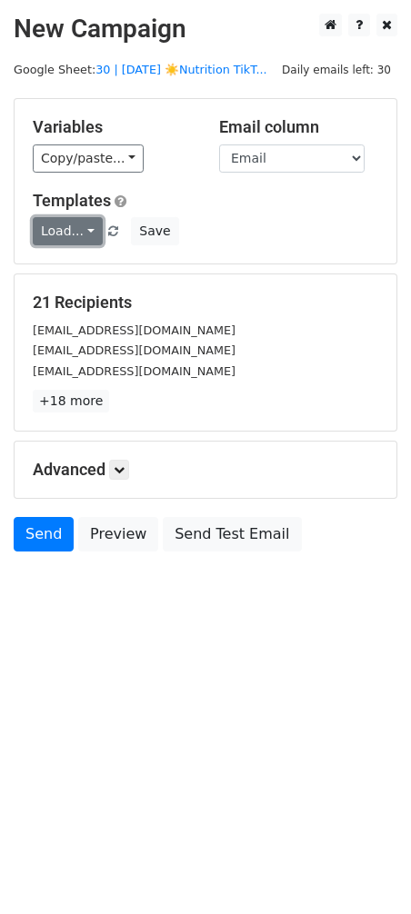
click at [65, 223] on link "Load..." at bounding box center [68, 231] width 70 height 28
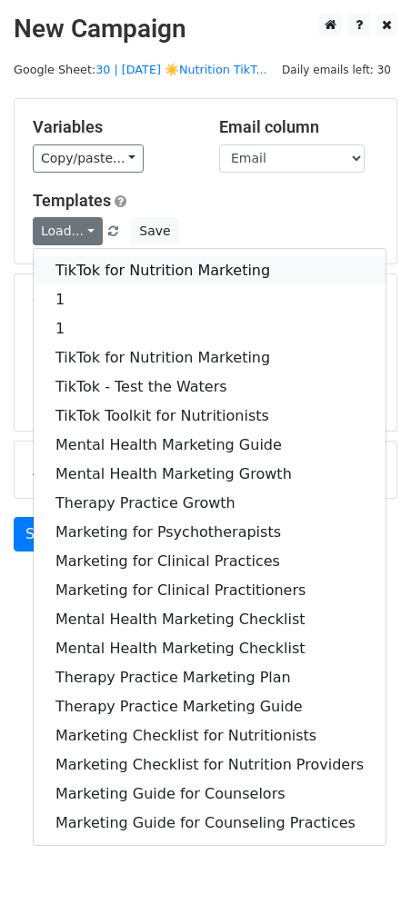
click at [81, 265] on link "TikTok for Nutrition Marketing" at bounding box center [210, 270] width 352 height 29
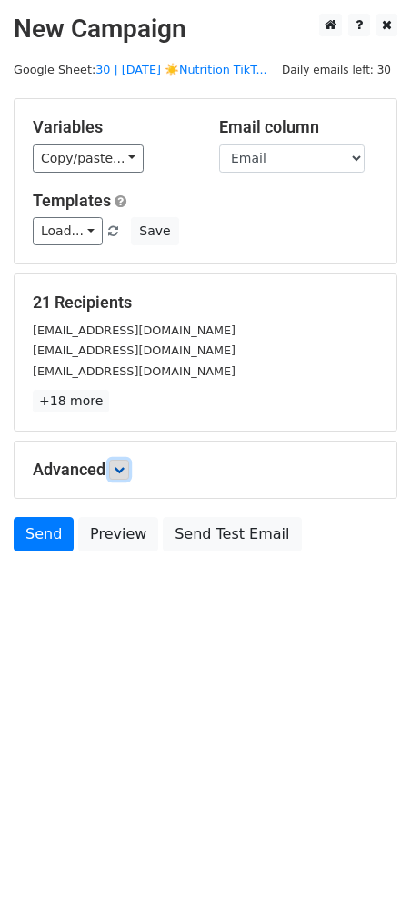
click at [125, 470] on icon at bounding box center [119, 470] width 11 height 11
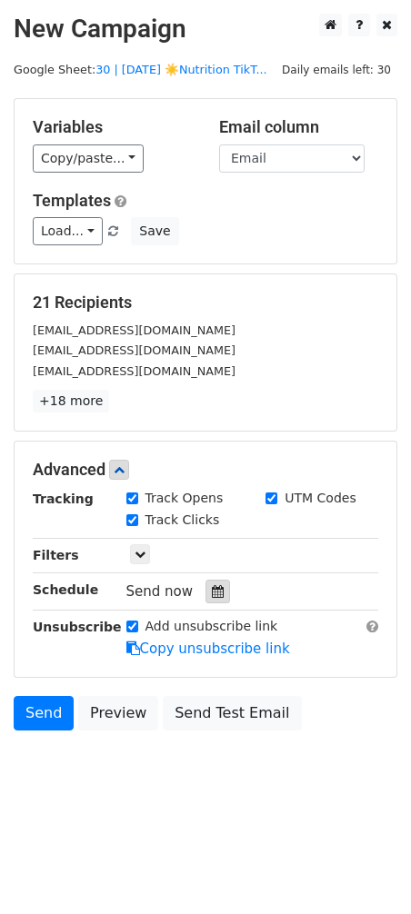
click at [212, 596] on icon at bounding box center [218, 591] width 12 height 13
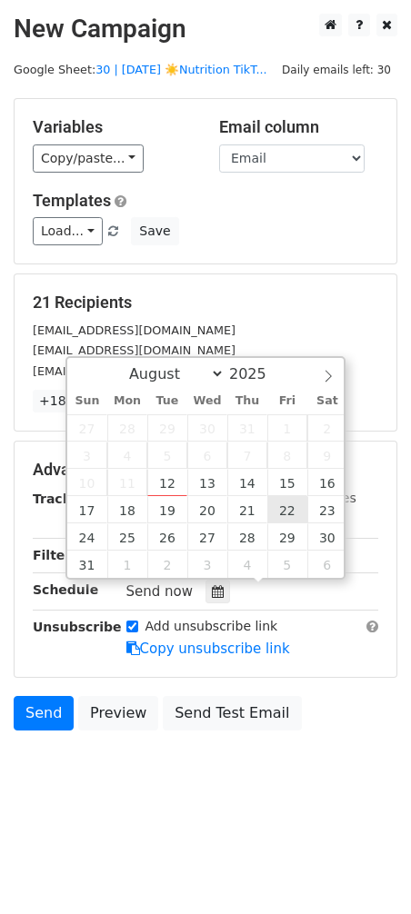
type input "2025-08-22 12:00"
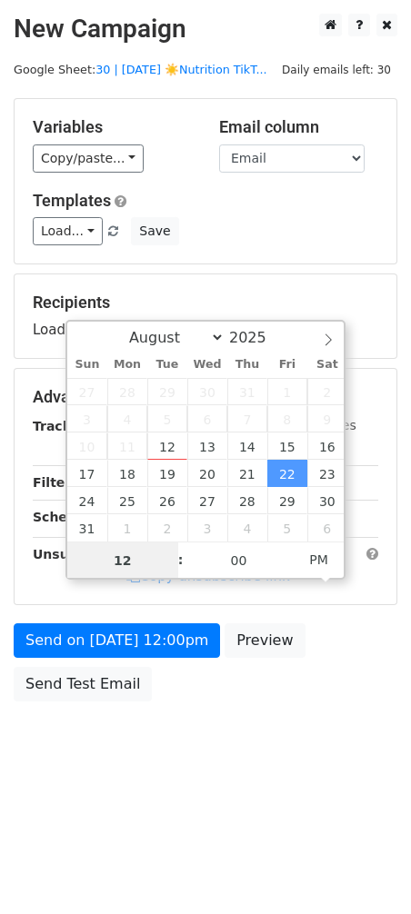
type input "2"
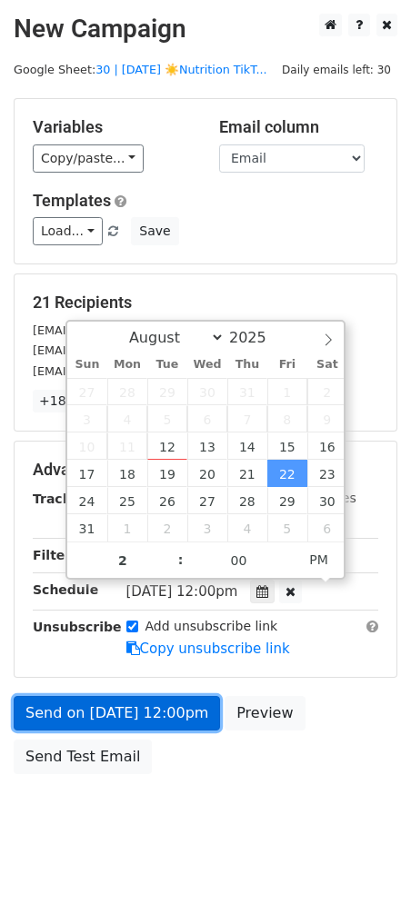
type input "2025-08-22 14:00"
click at [139, 697] on link "Send on Aug 22 at 12:00pm" at bounding box center [117, 713] width 206 height 35
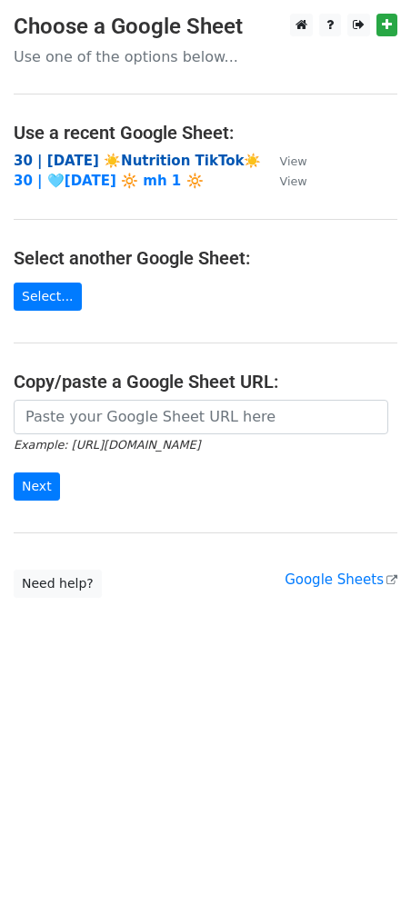
click at [130, 153] on strong "30 | [DATE] ☀️Nutrition TikTok☀️" at bounding box center [137, 161] width 247 height 16
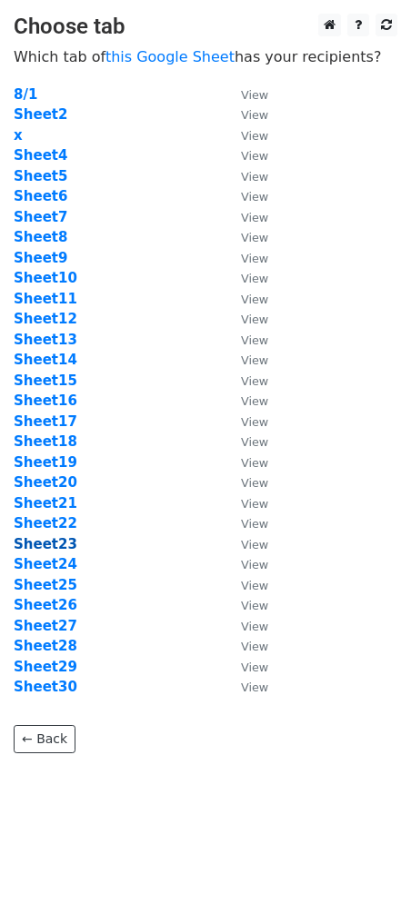
click at [41, 542] on strong "Sheet23" at bounding box center [46, 544] width 64 height 16
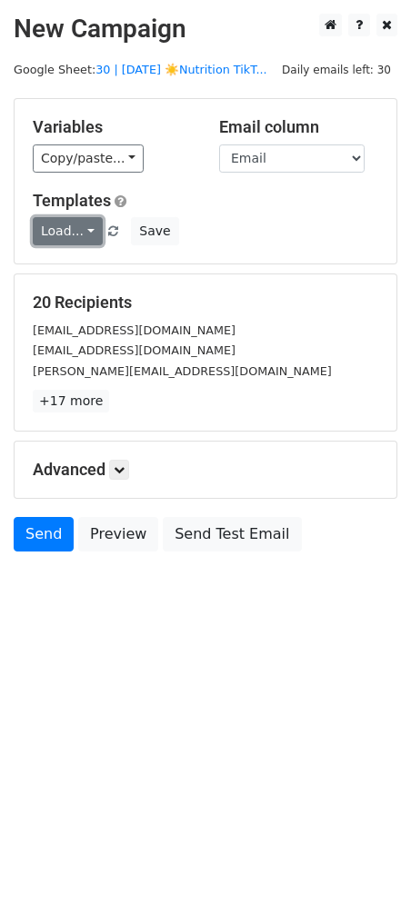
click at [62, 239] on link "Load..." at bounding box center [68, 231] width 70 height 28
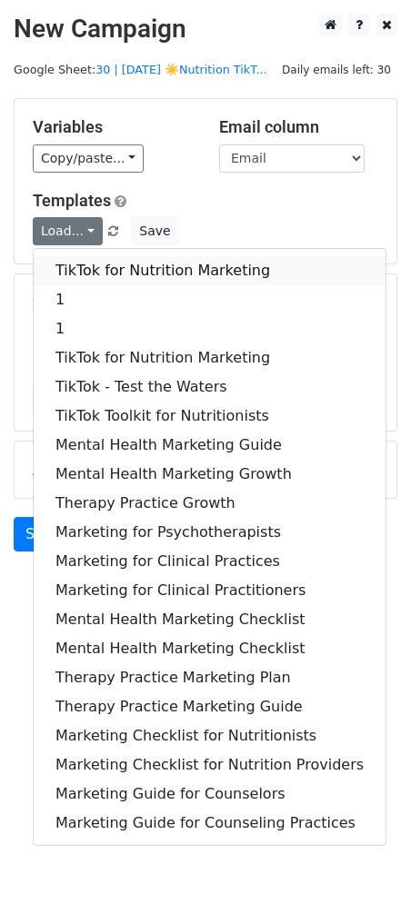
click at [98, 280] on link "TikTok for Nutrition Marketing" at bounding box center [210, 270] width 352 height 29
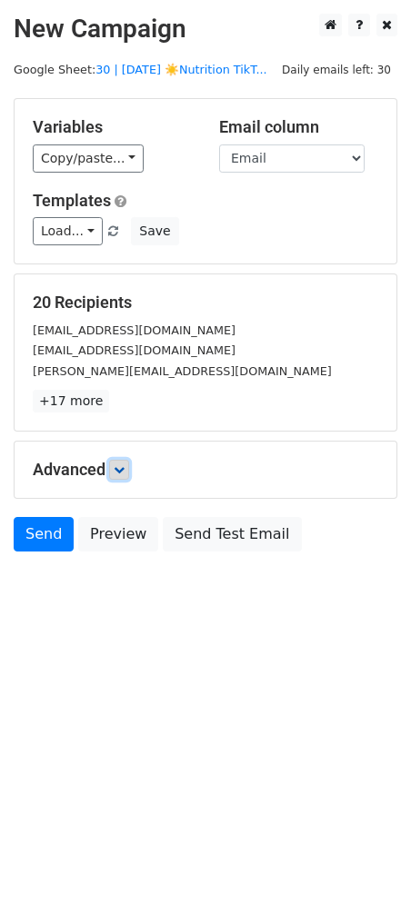
click at [119, 470] on icon at bounding box center [119, 470] width 11 height 11
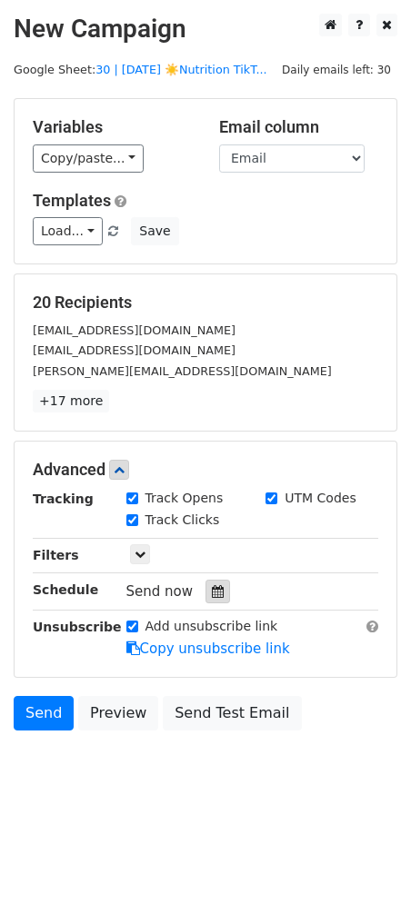
click at [212, 589] on icon at bounding box center [218, 591] width 12 height 13
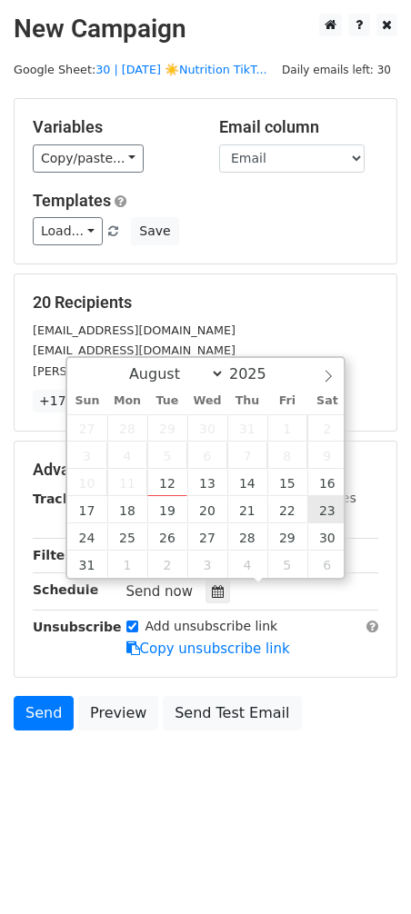
type input "2025-08-23 12:00"
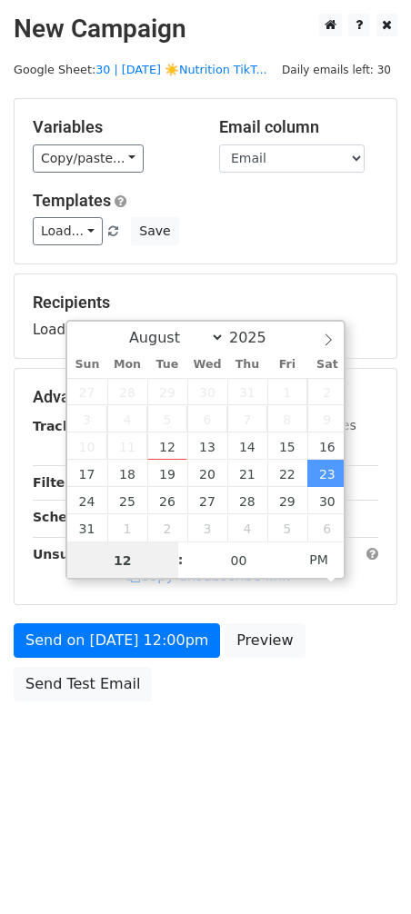
type input "3"
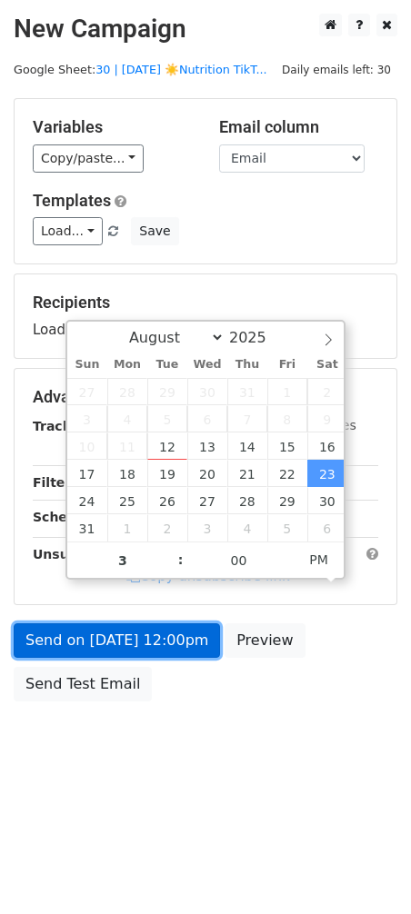
type input "2025-08-23 15:00"
click at [94, 648] on link "Send on Aug 23 at 12:00pm" at bounding box center [117, 641] width 206 height 35
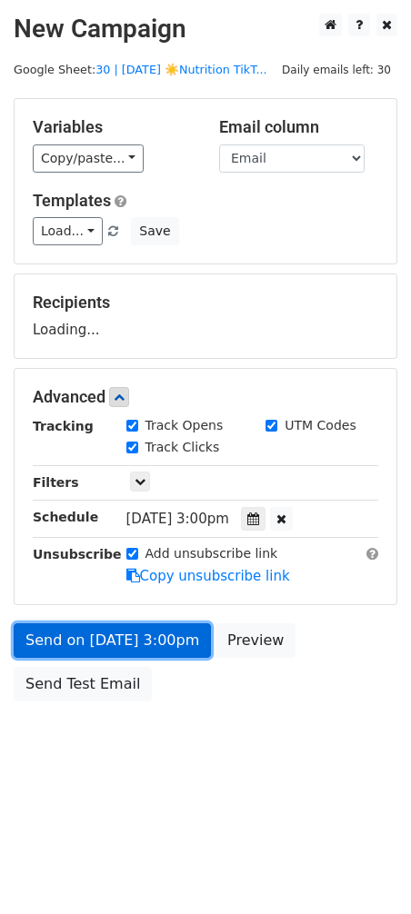
click at [115, 647] on link "Send on Aug 23 at 3:00pm" at bounding box center [112, 641] width 197 height 35
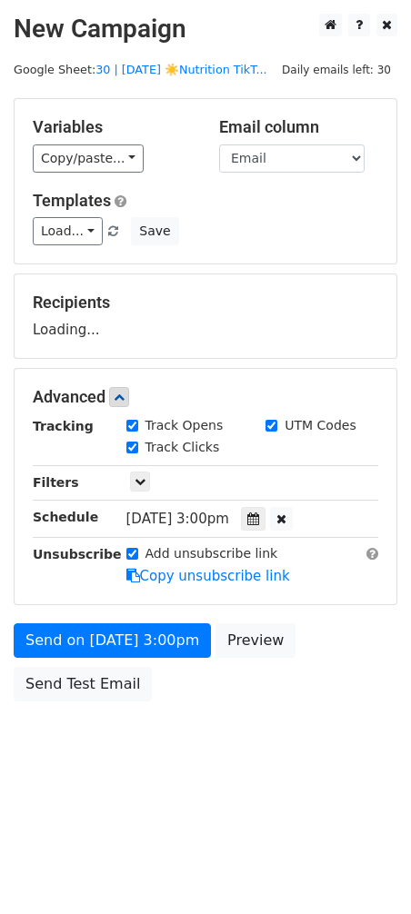
click at [75, 701] on div "Send on Aug 23 at 3:00pm Preview Send Test Email" at bounding box center [205, 667] width 411 height 87
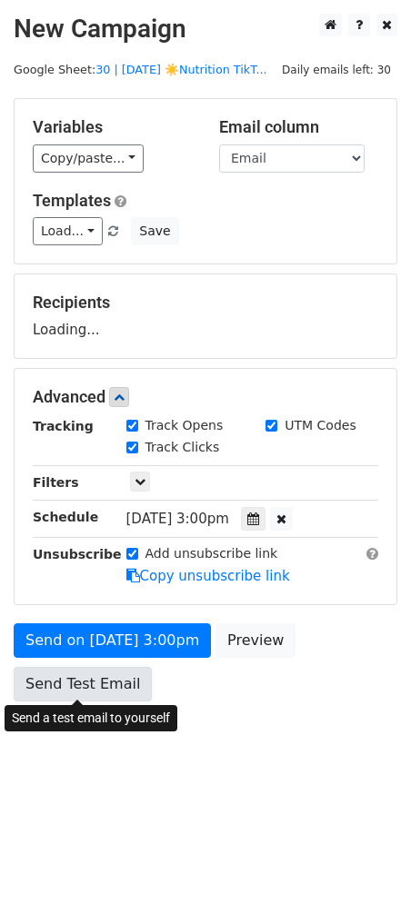
click at [89, 685] on link "Send Test Email" at bounding box center [83, 684] width 138 height 35
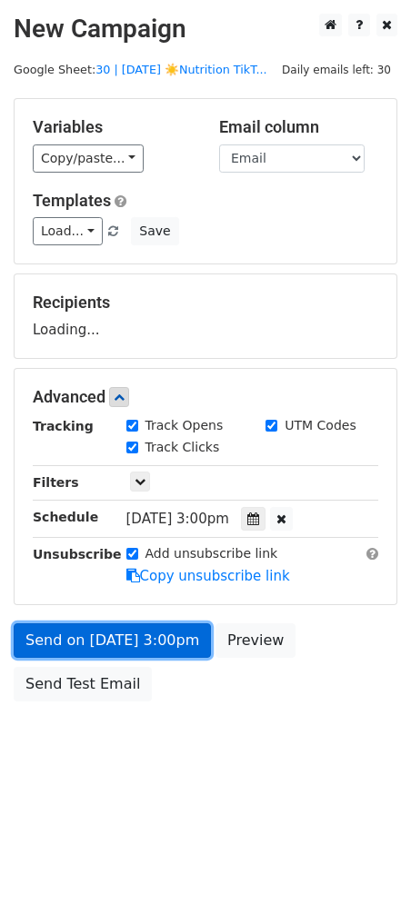
click at [115, 635] on link "Send on Aug 23 at 3:00pm" at bounding box center [112, 641] width 197 height 35
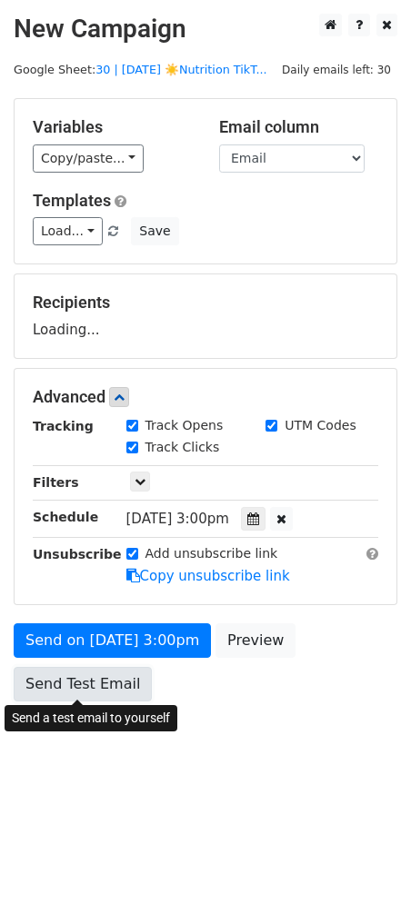
click at [91, 680] on link "Send Test Email" at bounding box center [83, 684] width 138 height 35
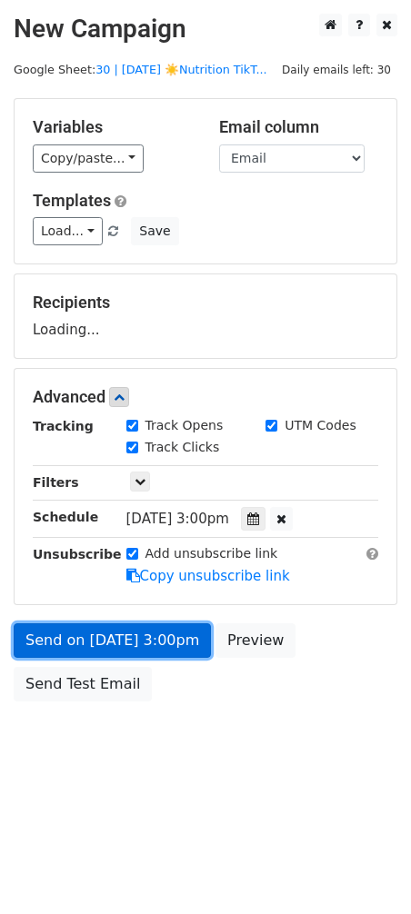
click at [126, 637] on link "Send on Aug 23 at 3:00pm" at bounding box center [112, 641] width 197 height 35
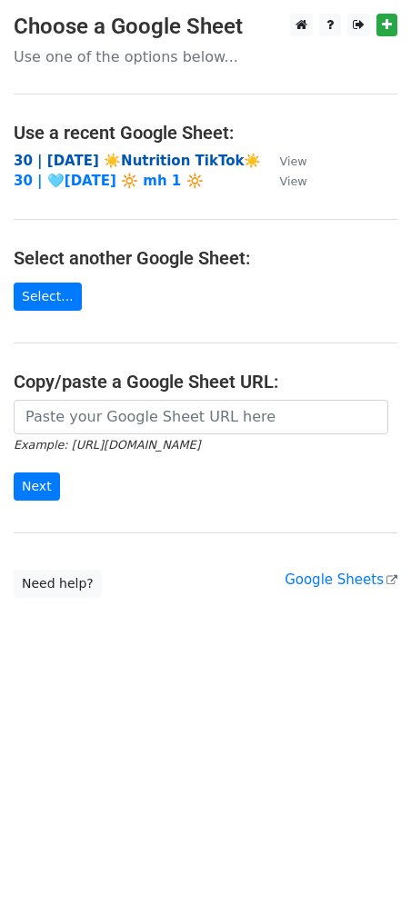
click at [185, 162] on strong "30 | [DATE] ☀️Nutrition TikTok☀️" at bounding box center [137, 161] width 247 height 16
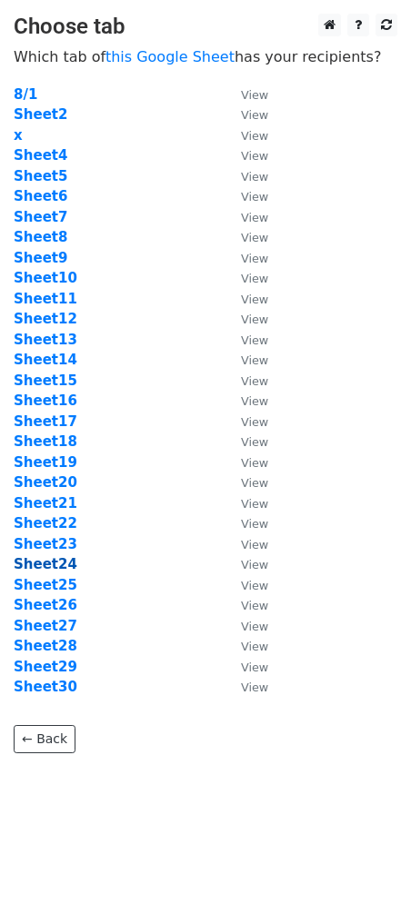
click at [50, 564] on strong "Sheet24" at bounding box center [46, 564] width 64 height 16
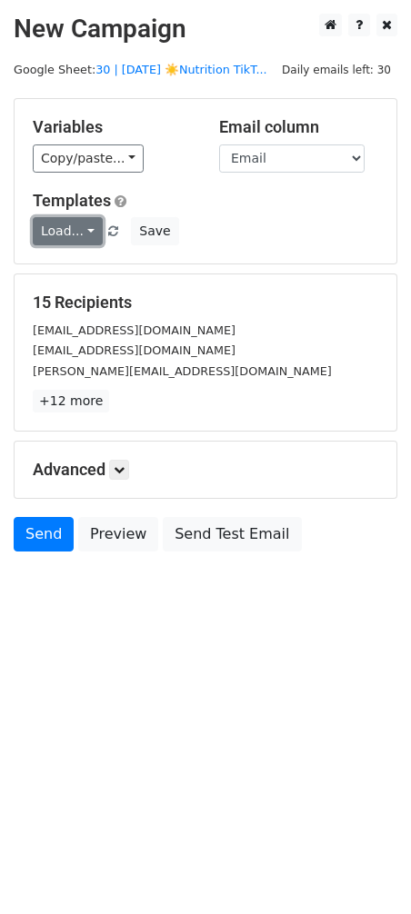
click at [63, 226] on link "Load..." at bounding box center [68, 231] width 70 height 28
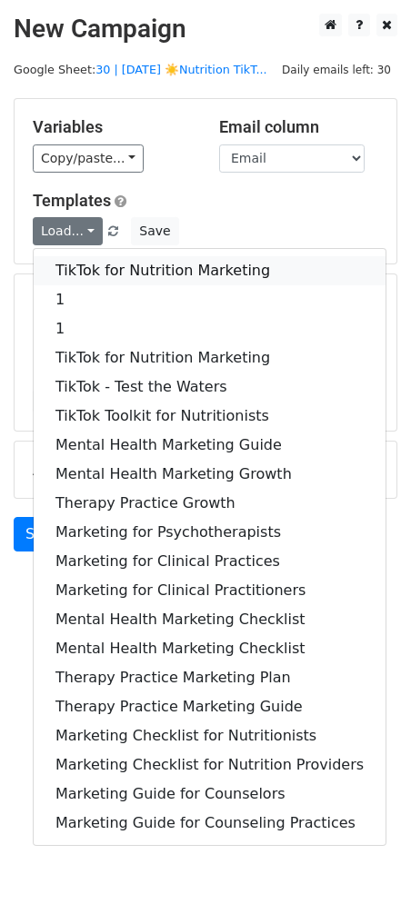
click at [63, 271] on link "TikTok for Nutrition Marketing" at bounding box center [210, 270] width 352 height 29
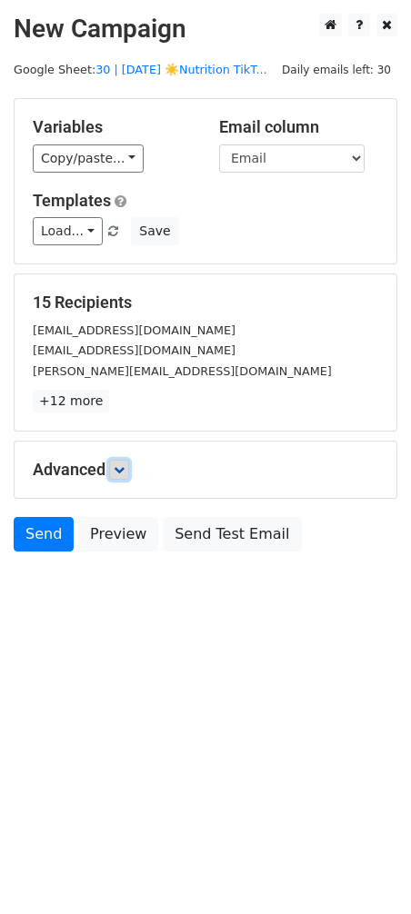
click at [120, 465] on icon at bounding box center [119, 470] width 11 height 11
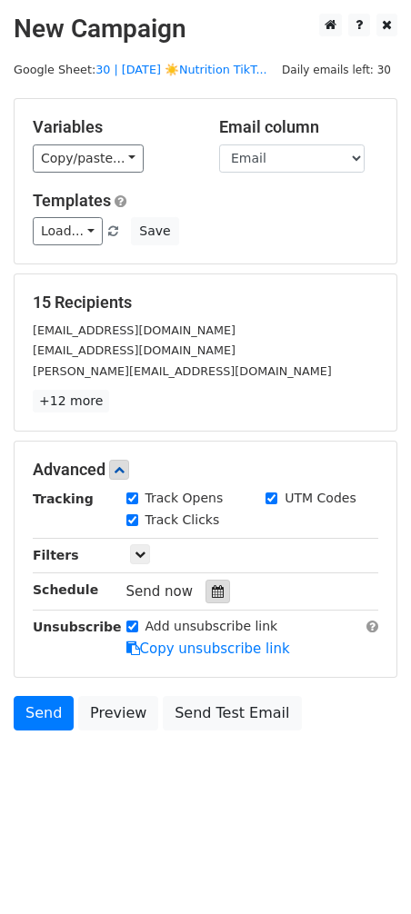
click at [212, 586] on icon at bounding box center [218, 591] width 12 height 13
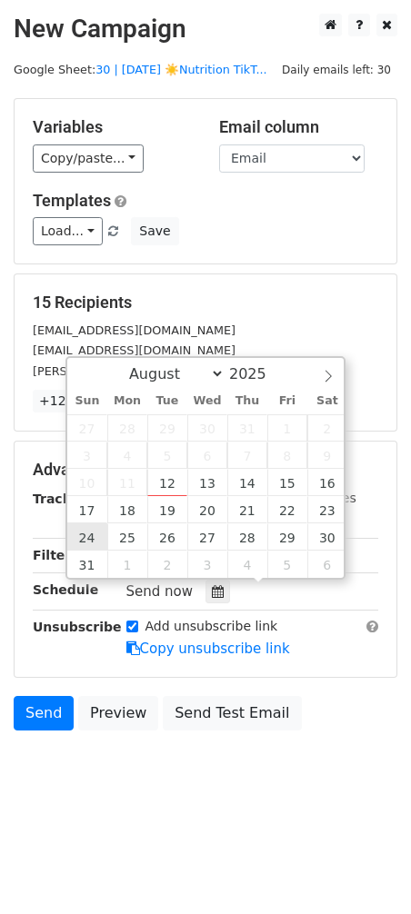
type input "2025-08-24 12:00"
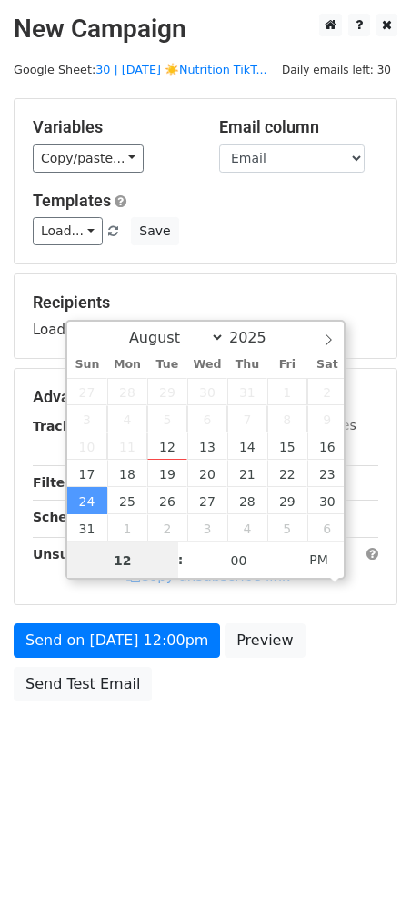
type input "3"
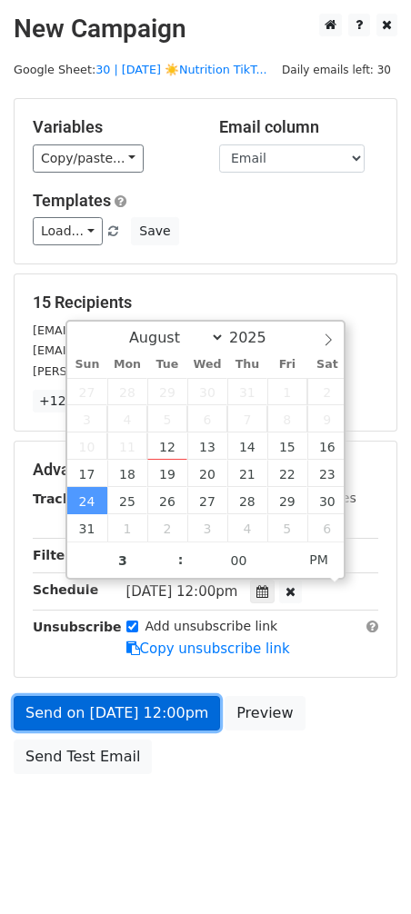
type input "2025-08-24 15:00"
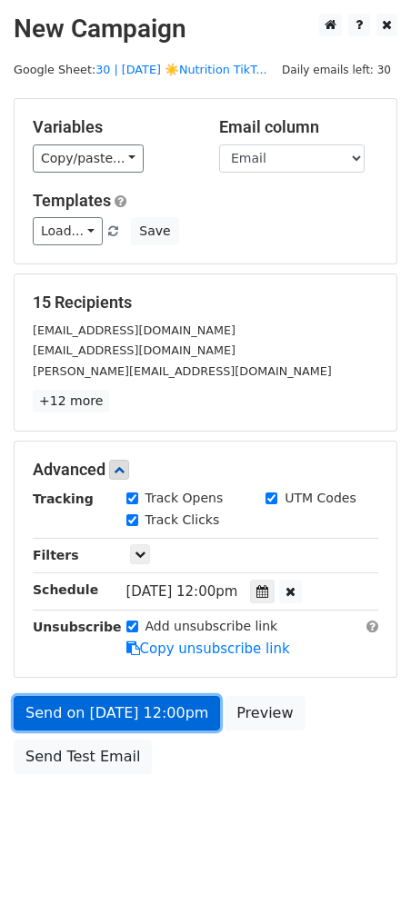
click at [97, 707] on link "Send on Aug 24 at 12:00pm" at bounding box center [117, 713] width 206 height 35
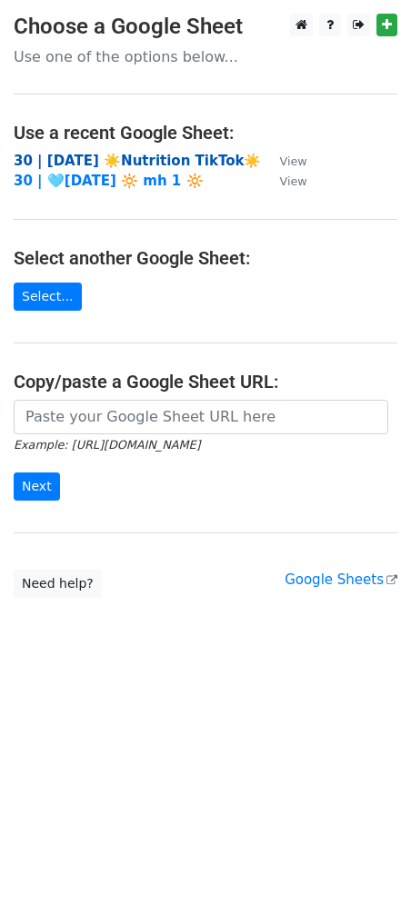
click at [113, 160] on strong "30 | [DATE] ☀️Nutrition TikTok☀️" at bounding box center [137, 161] width 247 height 16
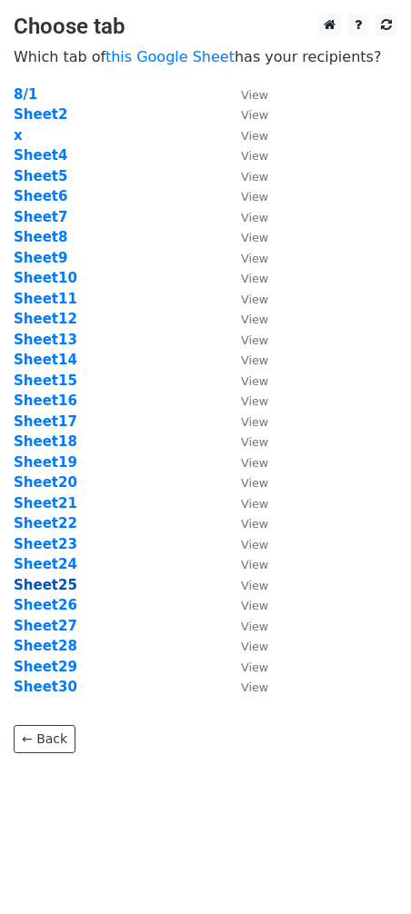
click at [56, 585] on strong "Sheet25" at bounding box center [46, 585] width 64 height 16
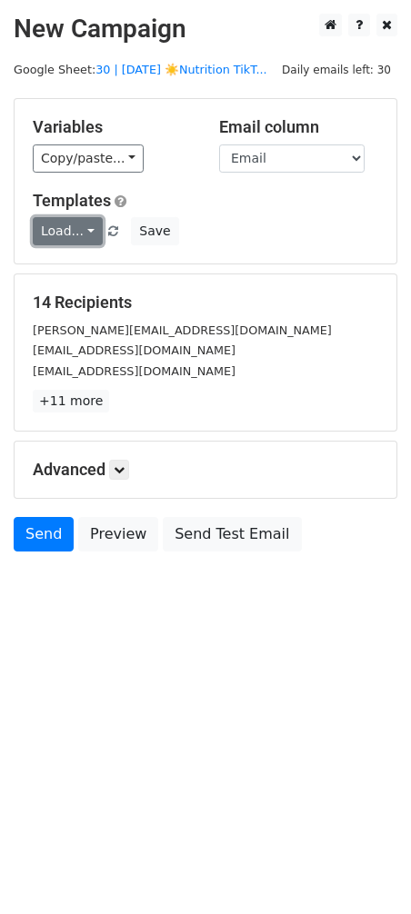
click at [78, 222] on link "Load..." at bounding box center [68, 231] width 70 height 28
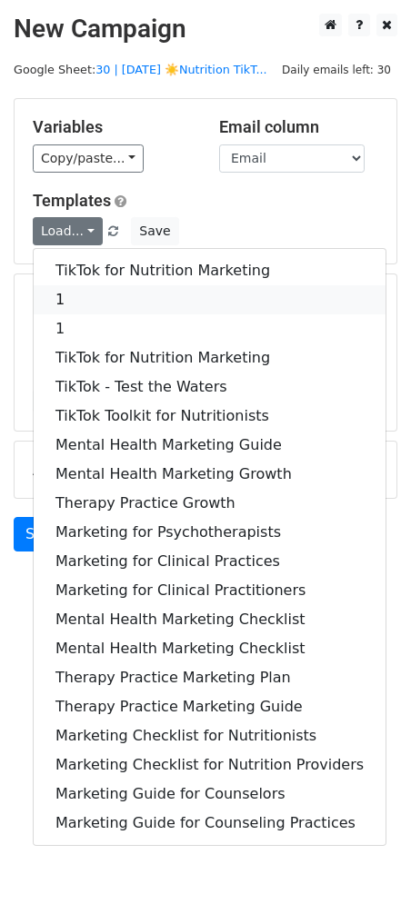
click at [85, 292] on link "1" at bounding box center [210, 299] width 352 height 29
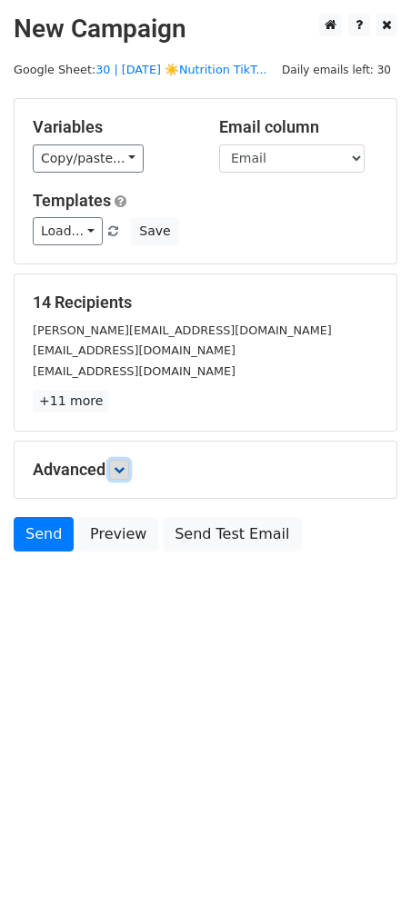
click at [123, 474] on link at bounding box center [119, 470] width 20 height 20
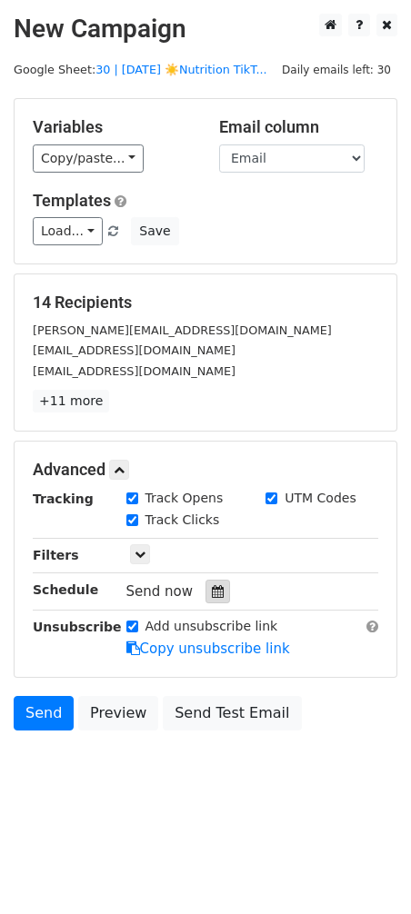
click at [206, 597] on div at bounding box center [217, 592] width 25 height 24
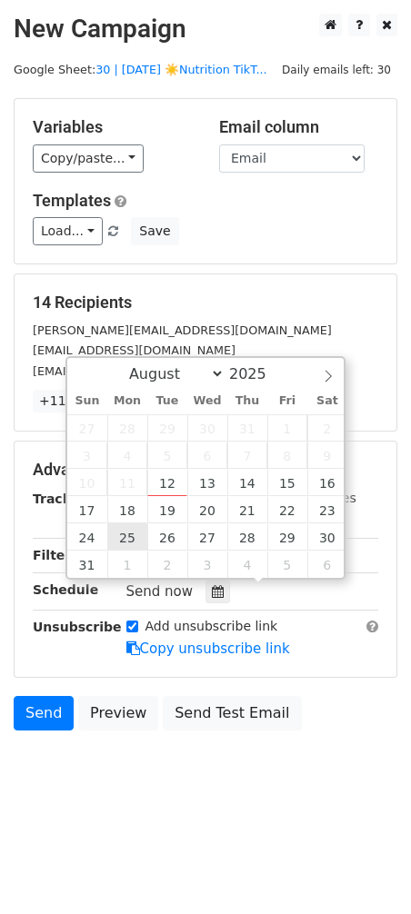
type input "2025-08-25 12:00"
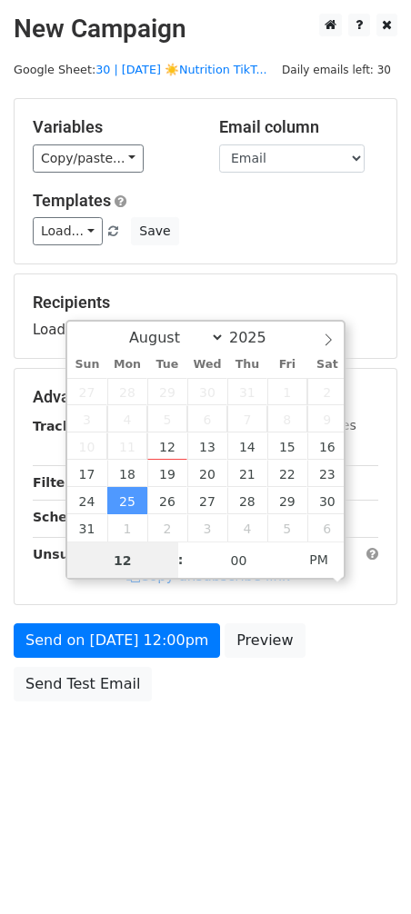
type input "3"
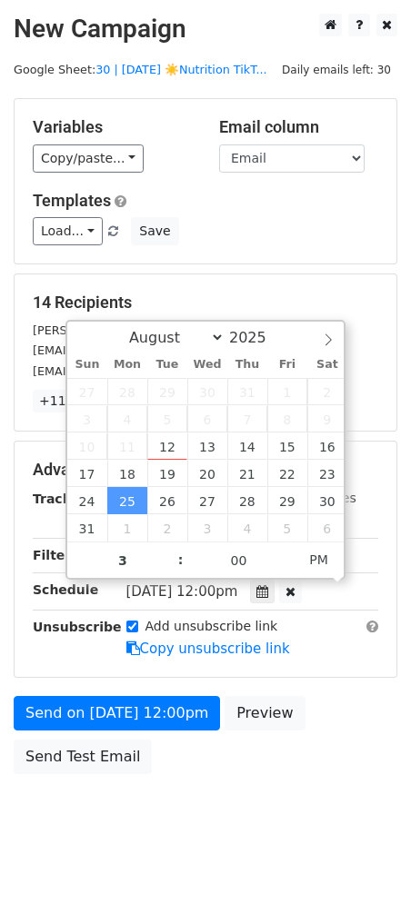
type input "2025-08-25 15:00"
click at [103, 693] on form "Variables Copy/paste... {{Name}} {{Email}} Email column Name Email Templates Lo…" at bounding box center [206, 440] width 384 height 685
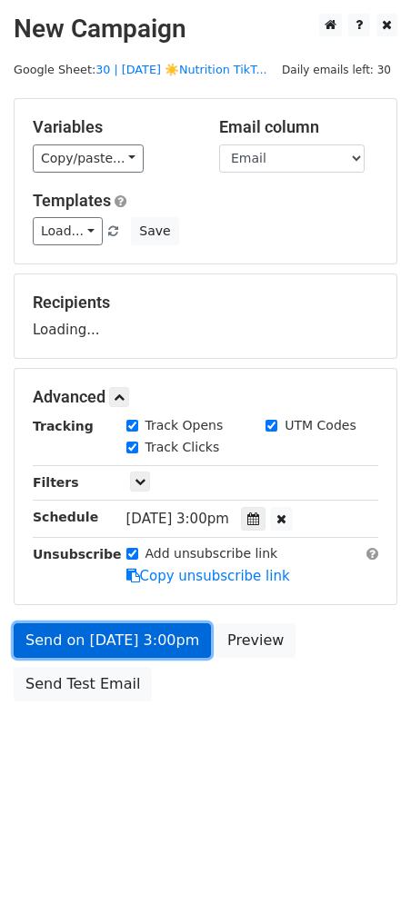
drag, startPoint x: 110, startPoint y: 641, endPoint x: 19, endPoint y: 652, distance: 91.6
click at [109, 640] on link "Send on Aug 25 at 3:00pm" at bounding box center [112, 641] width 197 height 35
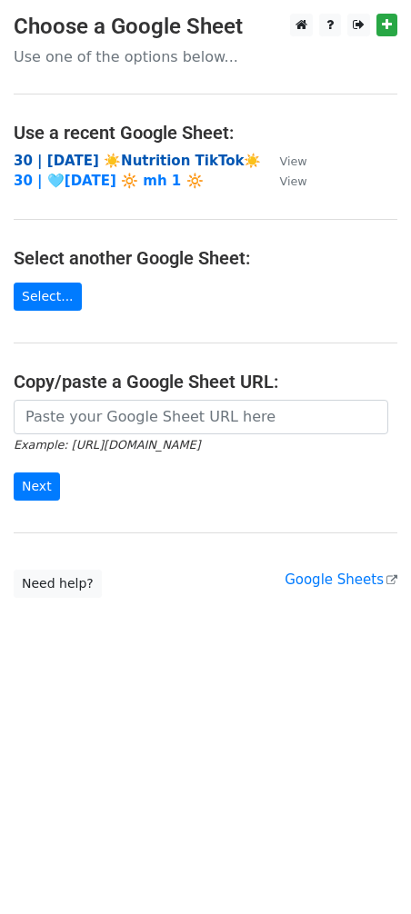
click at [181, 155] on strong "30 | AUG 1 ☀️Nutrition TikTok☀️" at bounding box center [137, 161] width 247 height 16
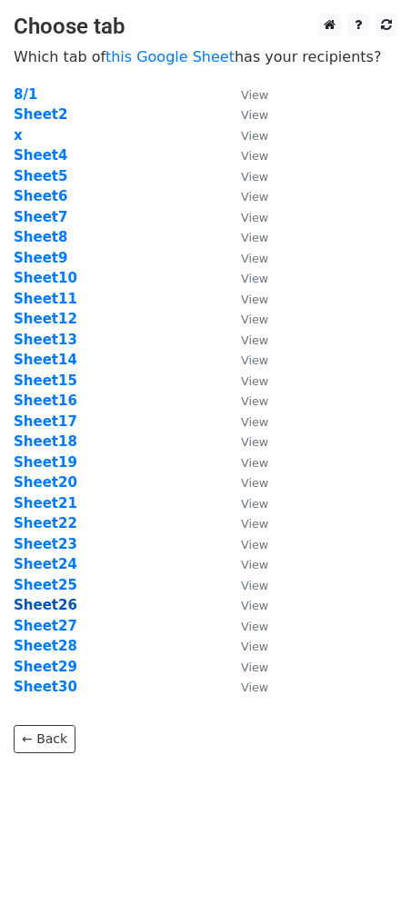
click at [60, 608] on strong "Sheet26" at bounding box center [46, 605] width 64 height 16
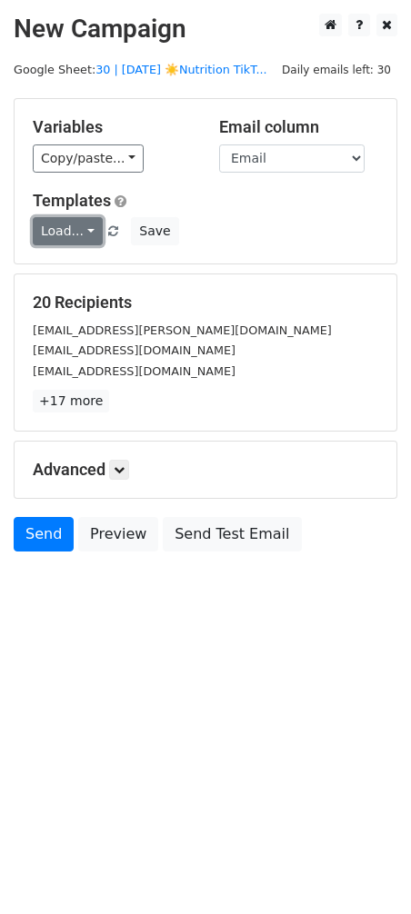
click at [79, 226] on link "Load..." at bounding box center [68, 231] width 70 height 28
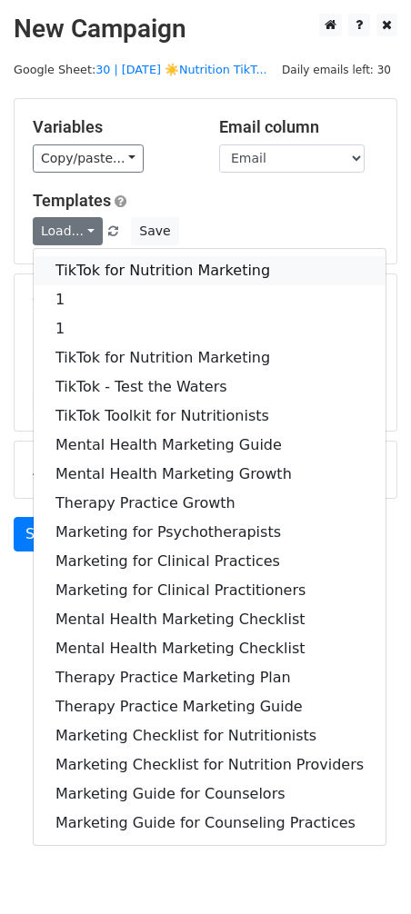
click at [80, 262] on link "TikTok for Nutrition Marketing" at bounding box center [210, 270] width 352 height 29
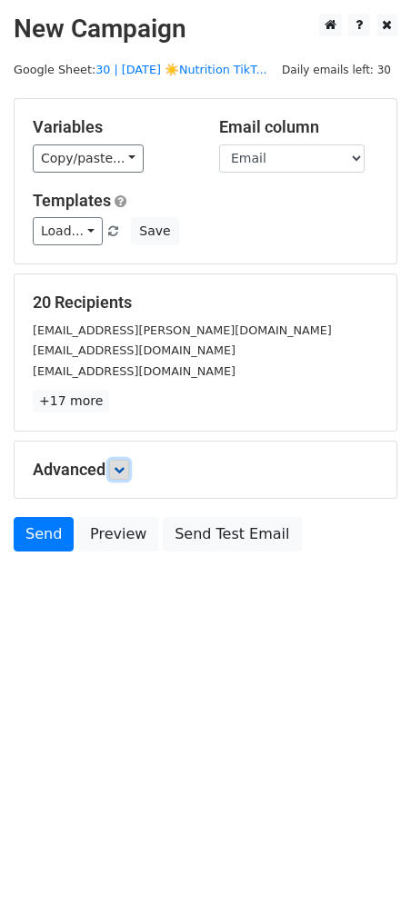
click at [116, 472] on icon at bounding box center [119, 470] width 11 height 11
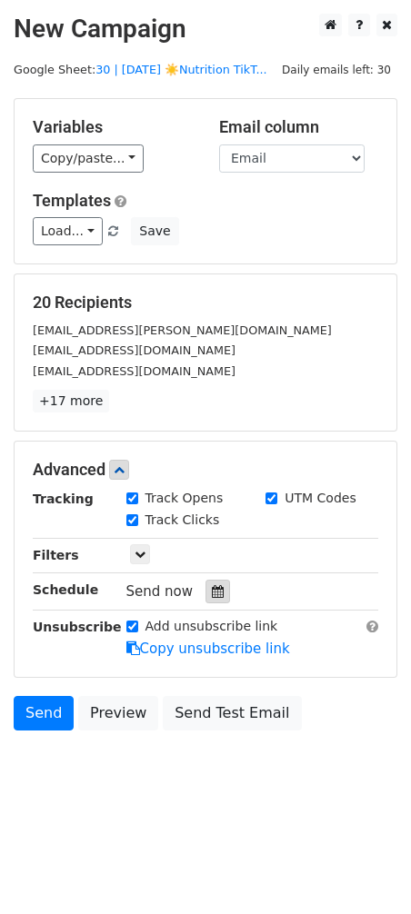
click at [212, 588] on icon at bounding box center [218, 591] width 12 height 13
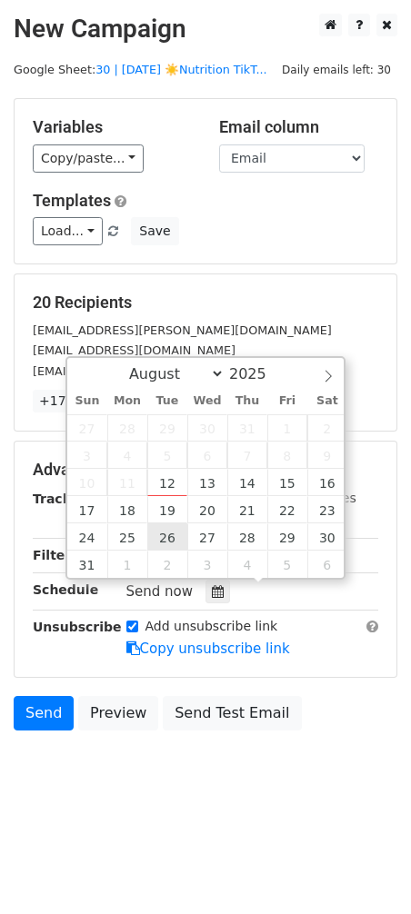
type input "2025-08-26 12:00"
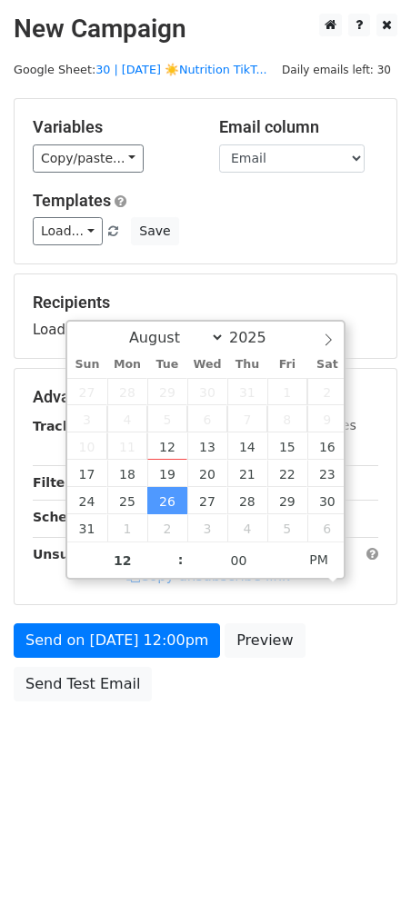
click at [124, 621] on form "Variables Copy/paste... {{Name}} {{Email}} Email column Name Email Templates Lo…" at bounding box center [206, 404] width 384 height 613
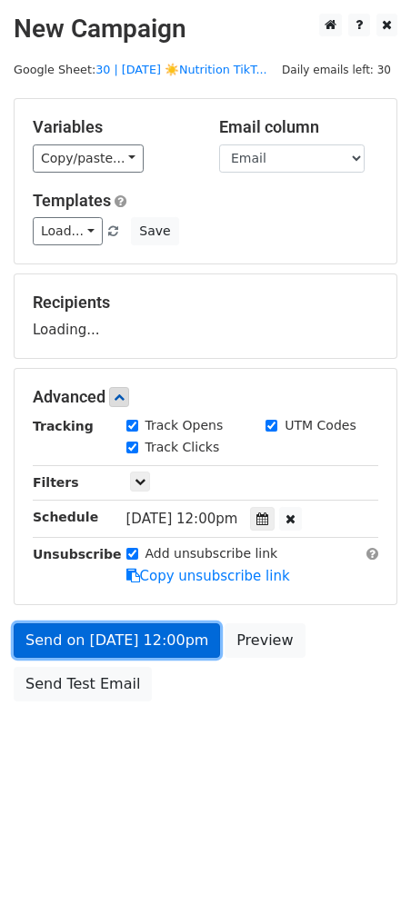
click at [113, 649] on link "Send on Aug 26 at 12:00pm" at bounding box center [117, 641] width 206 height 35
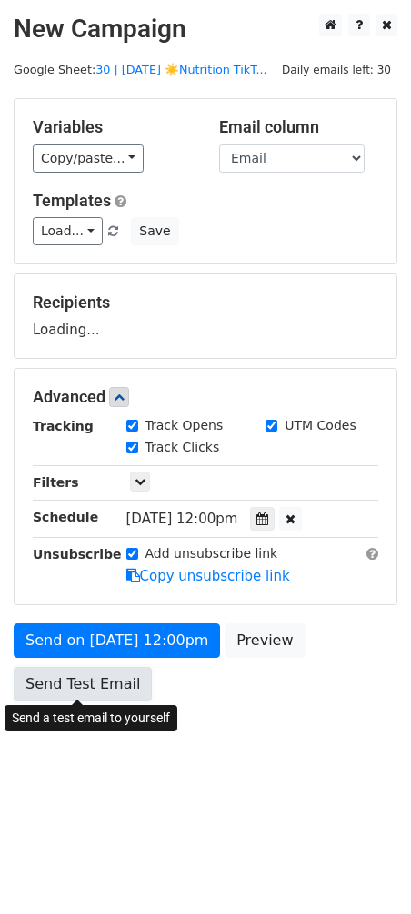
click at [125, 686] on link "Send Test Email" at bounding box center [83, 684] width 138 height 35
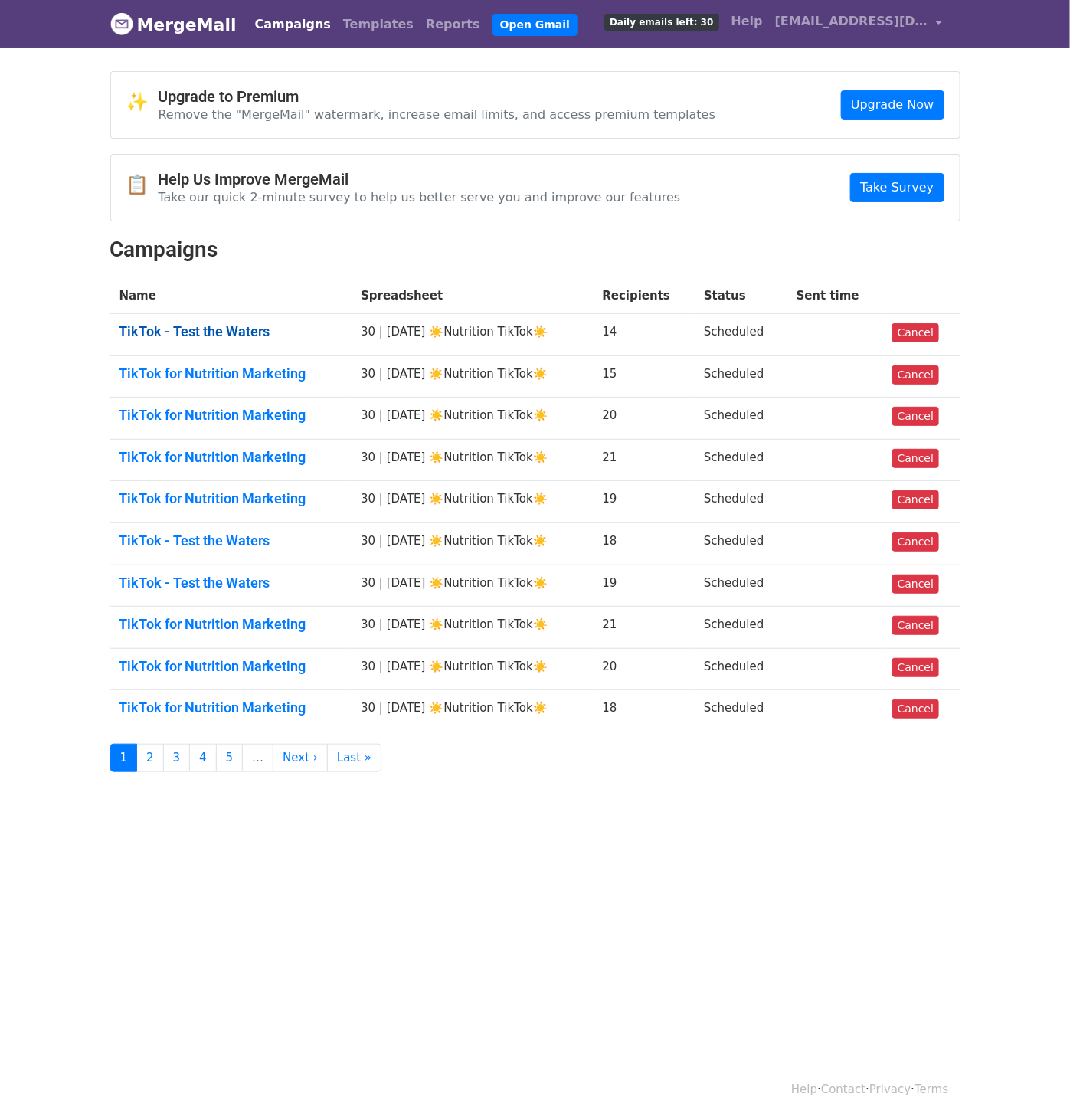
click at [210, 330] on link "TikTok - Test the Waters" at bounding box center [231, 332] width 223 height 17
